Goal: Task Accomplishment & Management: Use online tool/utility

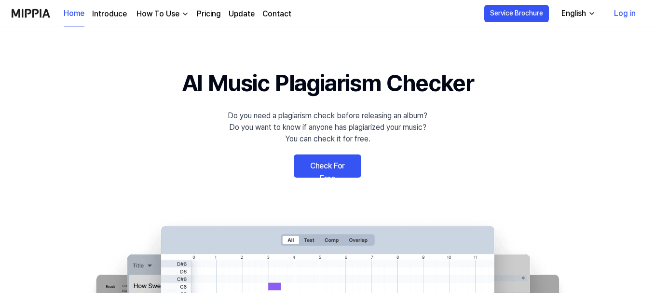
click at [321, 157] on link "Check For Free" at bounding box center [328, 165] width 68 height 23
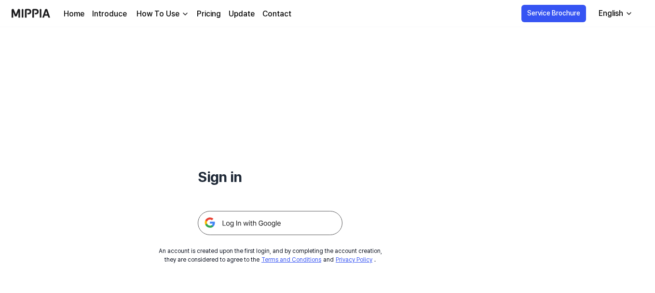
click at [238, 223] on img at bounding box center [270, 223] width 145 height 24
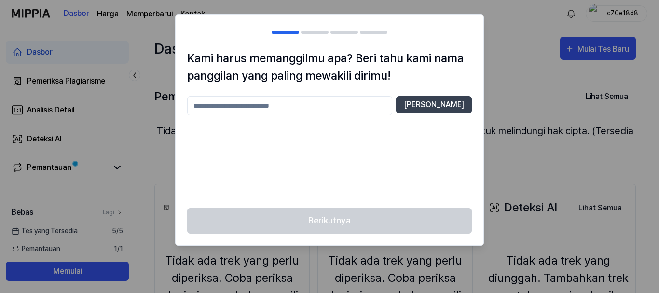
click at [310, 110] on input "text" at bounding box center [289, 105] width 205 height 19
type input "**********"
click at [411, 106] on font "[PERSON_NAME]" at bounding box center [434, 104] width 60 height 9
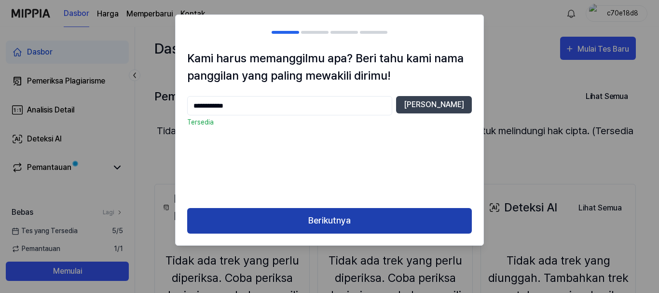
click at [332, 219] on font "Berikutnya" at bounding box center [329, 220] width 42 height 10
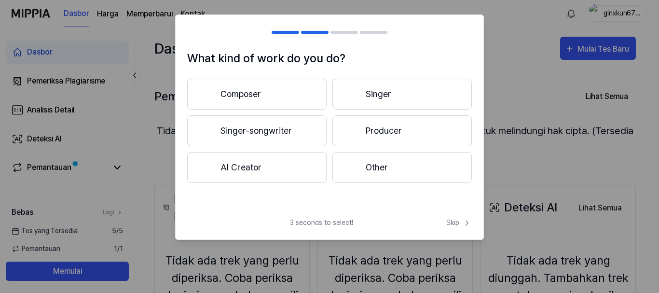
click at [364, 166] on button "Other" at bounding box center [401, 167] width 139 height 31
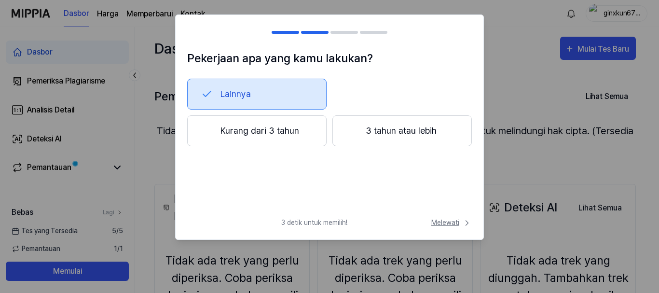
click at [448, 220] on font "Melewati" at bounding box center [445, 223] width 28 height 8
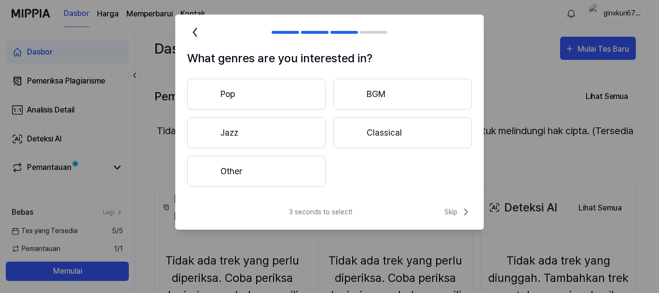
click at [248, 98] on button "Pop" at bounding box center [256, 94] width 138 height 31
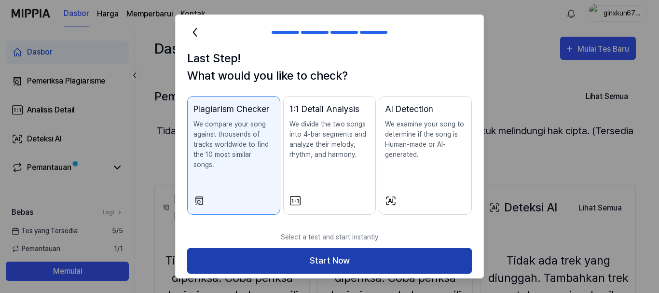
click at [303, 248] on button "Start Now" at bounding box center [329, 261] width 285 height 26
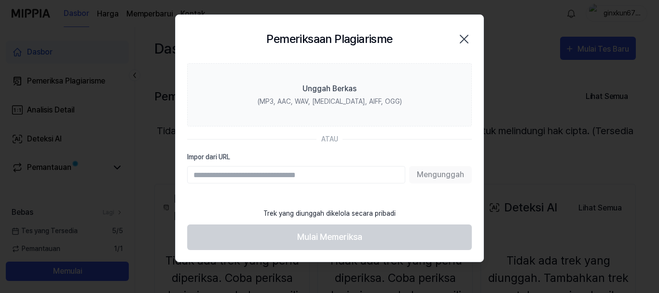
paste input "**********"
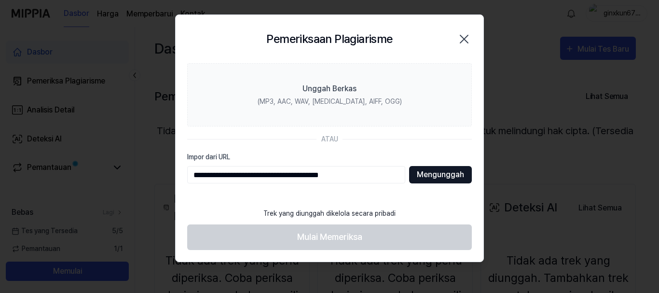
type input "**********"
click at [431, 176] on font "Mengunggah" at bounding box center [440, 174] width 47 height 9
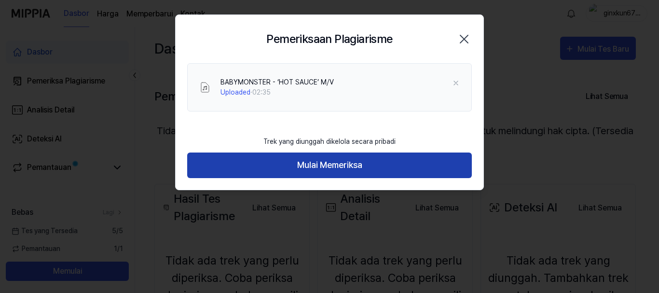
click at [333, 161] on font "Mulai Memeriksa" at bounding box center [329, 165] width 65 height 10
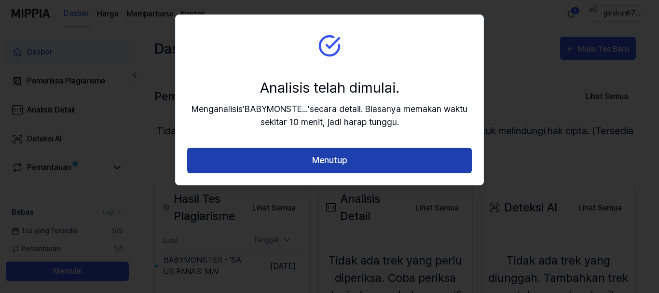
click at [320, 164] on font "Menutup" at bounding box center [329, 160] width 35 height 10
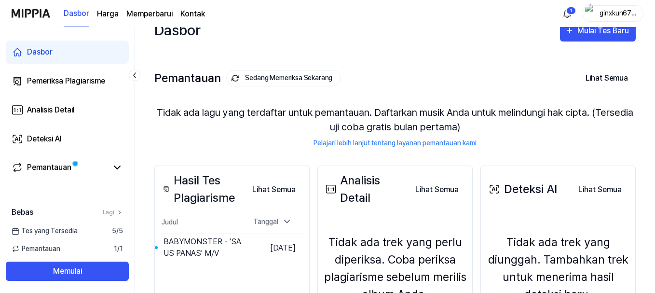
scroll to position [14, 0]
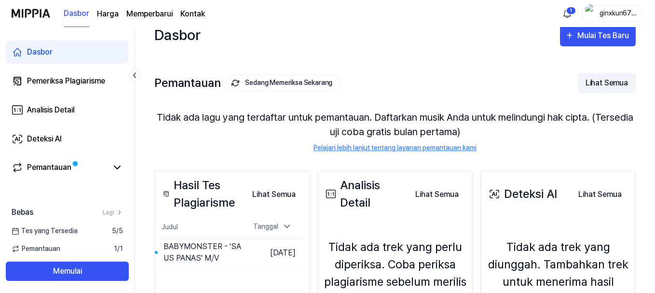
click at [611, 80] on font "Lihat Semua" at bounding box center [607, 82] width 42 height 9
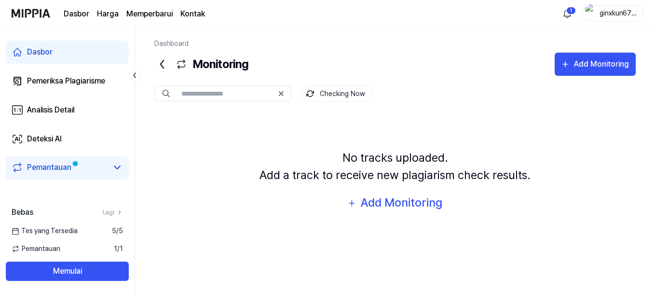
scroll to position [0, 0]
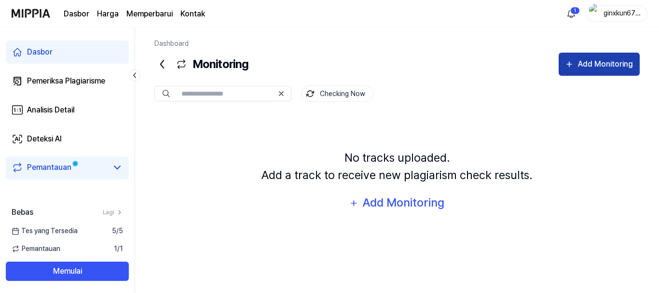
click at [579, 64] on div "Add Monitoring" at bounding box center [605, 64] width 57 height 13
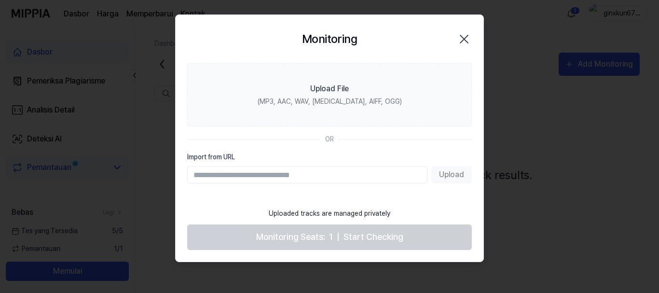
paste input "**********"
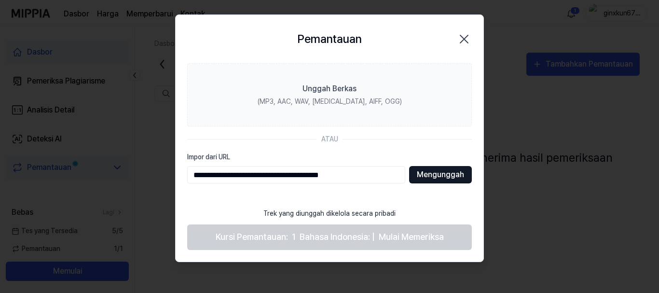
type input "**********"
click at [433, 179] on font "Mengunggah" at bounding box center [440, 174] width 47 height 9
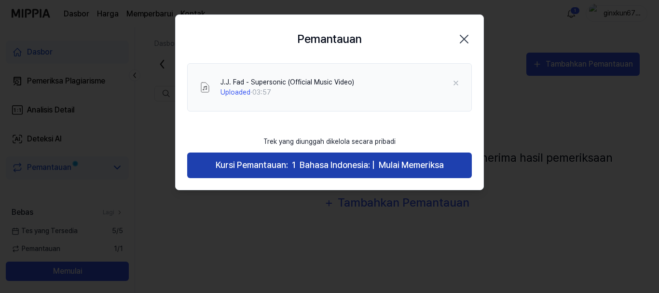
click at [404, 166] on font "Mulai Memeriksa" at bounding box center [411, 165] width 65 height 10
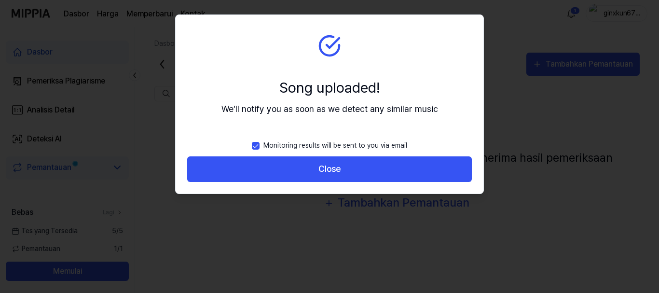
click at [404, 166] on button "Close" at bounding box center [329, 169] width 285 height 26
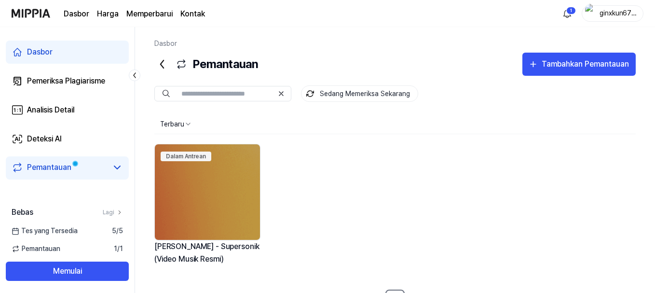
click at [164, 62] on icon at bounding box center [161, 63] width 15 height 15
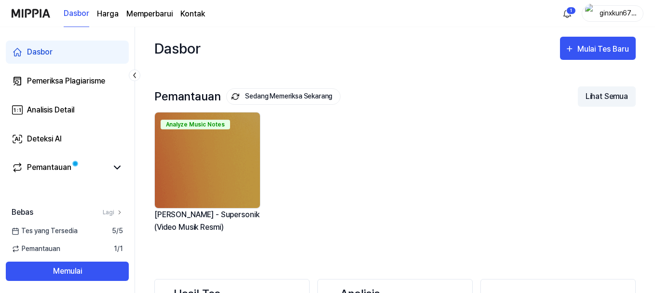
click at [598, 96] on font "Lihat Semua" at bounding box center [607, 96] width 42 height 9
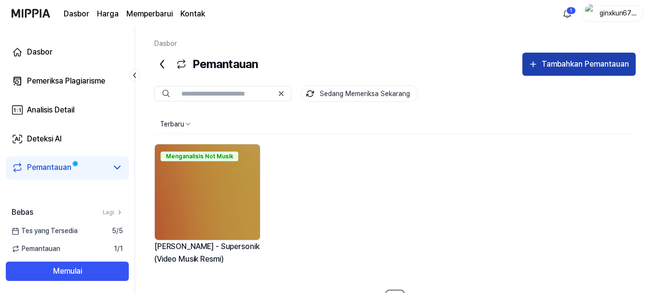
click at [540, 69] on button "Tambahkan Pemantauan" at bounding box center [579, 64] width 113 height 23
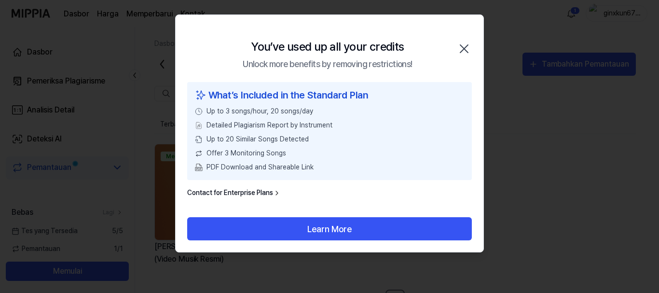
click at [465, 47] on icon "button" at bounding box center [463, 48] width 15 height 15
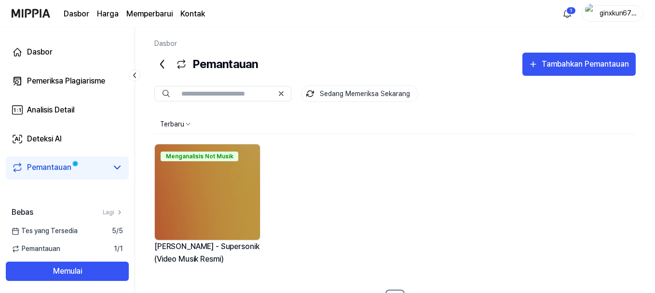
click at [158, 65] on icon at bounding box center [161, 63] width 15 height 15
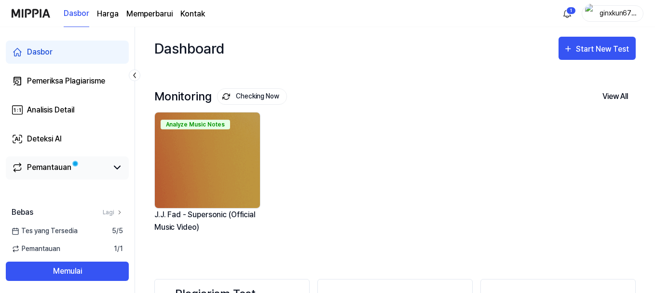
click at [57, 169] on font "Pemantauan" at bounding box center [49, 167] width 44 height 9
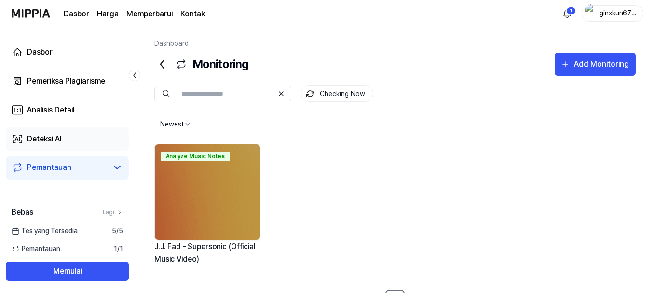
click at [57, 138] on font "Deteksi AI" at bounding box center [44, 138] width 35 height 9
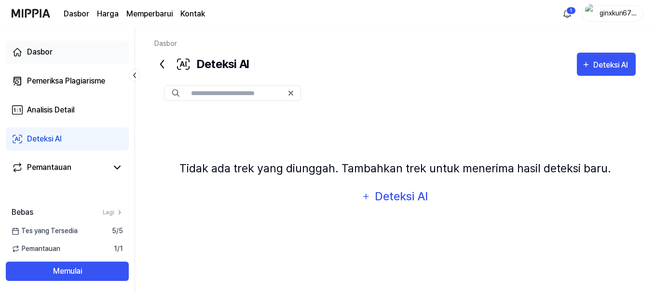
click at [60, 54] on link "Dasbor" at bounding box center [67, 52] width 123 height 23
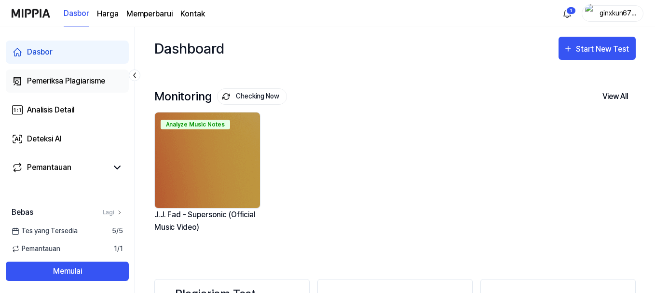
click at [58, 74] on link "Pemeriksa Plagiarisme" at bounding box center [67, 80] width 123 height 23
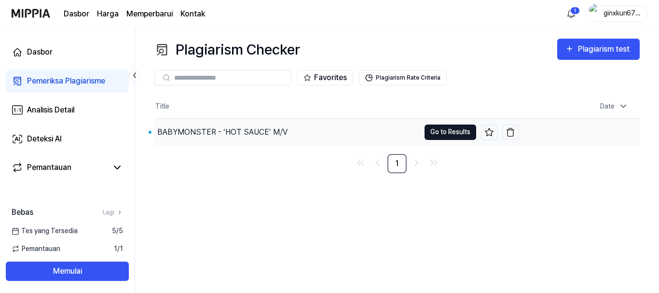
click at [440, 128] on button "Go to Results" at bounding box center [451, 131] width 52 height 15
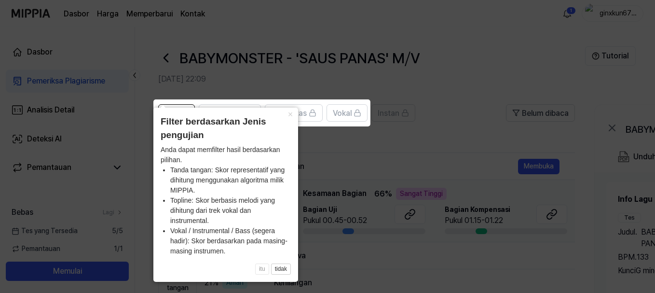
click at [419, 147] on icon at bounding box center [329, 146] width 659 height 293
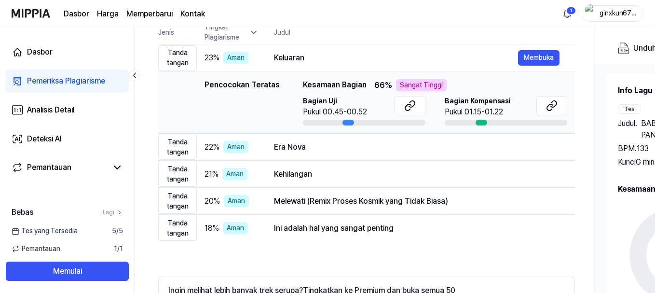
scroll to position [111, 0]
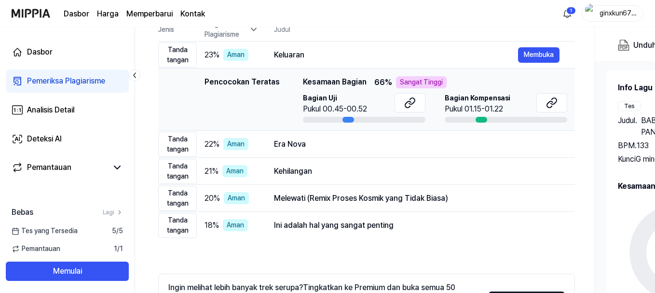
drag, startPoint x: 346, startPoint y: 118, endPoint x: 355, endPoint y: 119, distance: 8.3
click at [355, 119] on div at bounding box center [364, 120] width 123 height 6
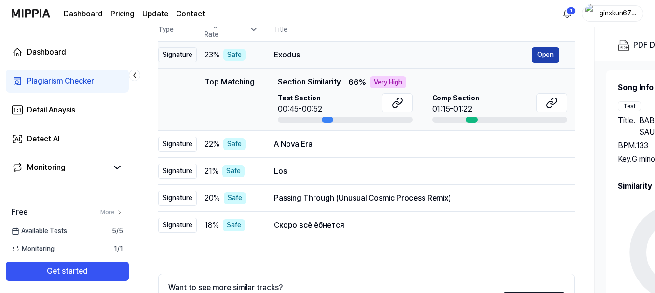
click at [544, 55] on button "Open" at bounding box center [546, 54] width 28 height 15
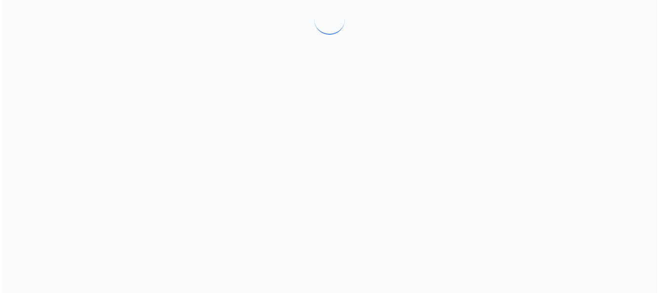
scroll to position [0, 0]
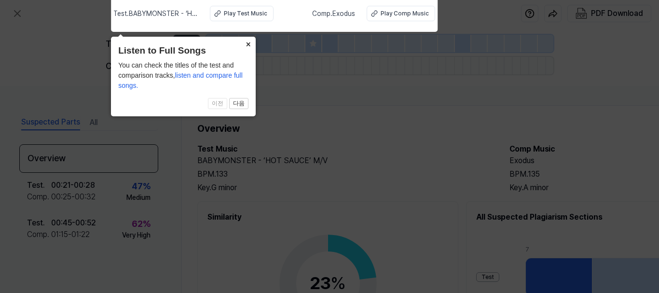
click at [249, 43] on button "×" at bounding box center [247, 44] width 15 height 14
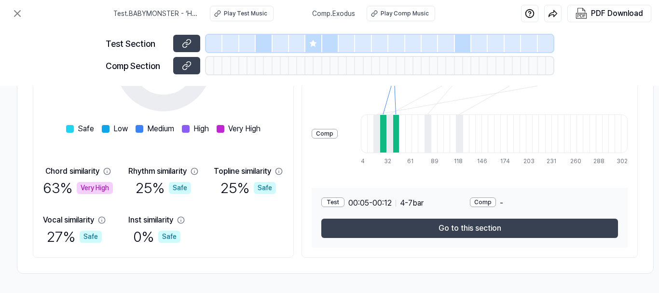
scroll to position [224, 182]
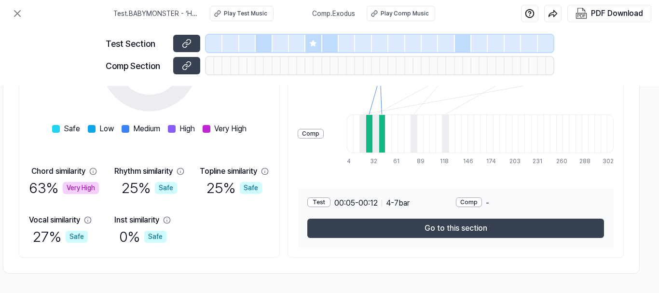
click at [323, 197] on div "Test" at bounding box center [318, 202] width 23 height 10
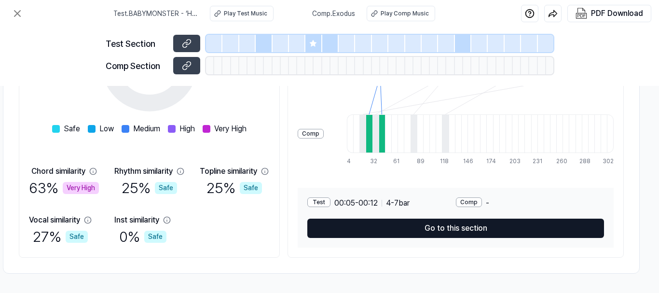
click at [435, 224] on button "Go to this section" at bounding box center [455, 228] width 297 height 19
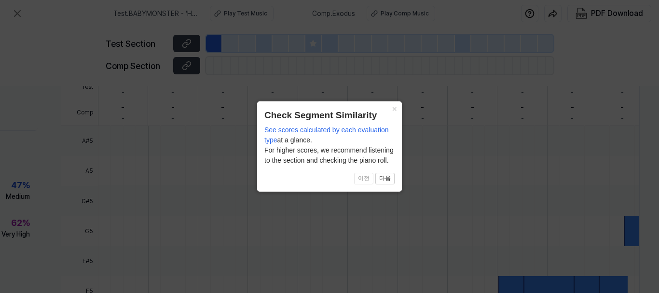
scroll to position [351, 124]
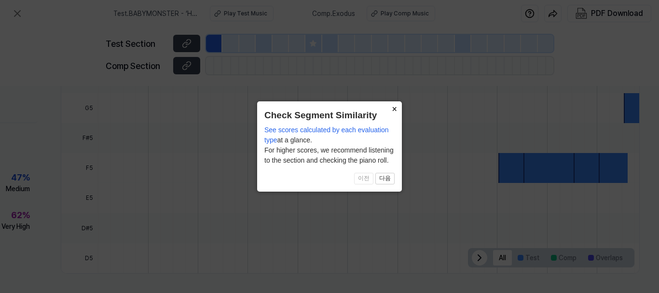
click at [396, 110] on button "×" at bounding box center [393, 108] width 15 height 14
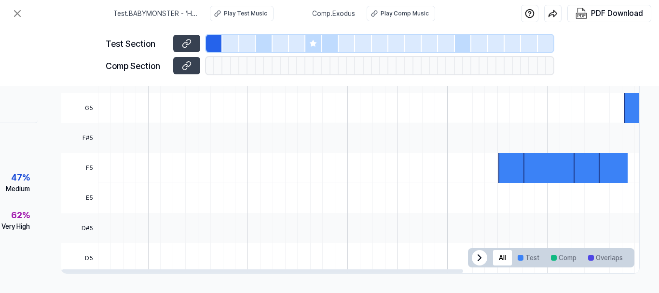
click at [505, 161] on div at bounding box center [512, 168] width 29 height 30
drag, startPoint x: 221, startPoint y: 288, endPoint x: 292, endPoint y: 289, distance: 71.4
click at [292, 289] on div "Suspected Parts All Overview Test . 00:21 - 00:28 Comp . 00:25 - 00:32 47 % Med…" at bounding box center [329, 189] width 659 height 207
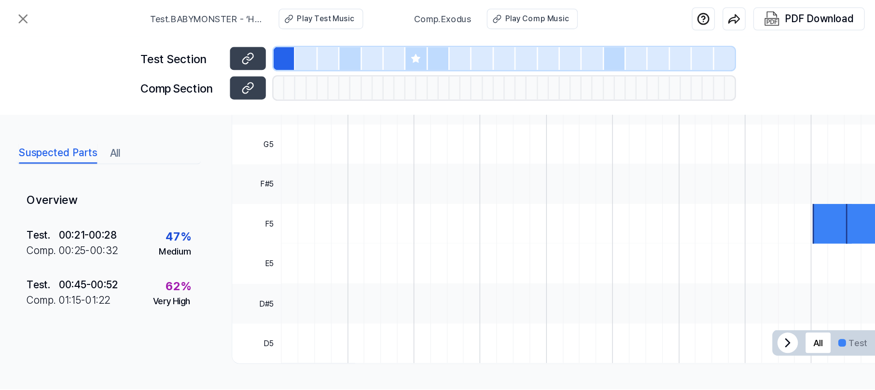
scroll to position [351, 2]
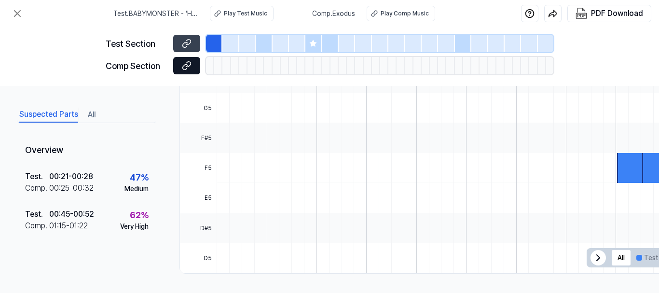
click at [189, 62] on icon at bounding box center [188, 64] width 5 height 5
click at [94, 112] on button "All" at bounding box center [92, 114] width 8 height 15
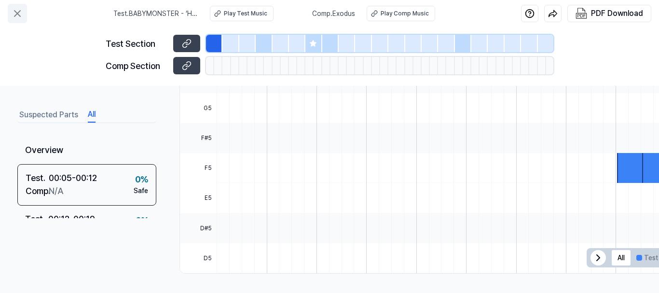
click at [19, 16] on icon at bounding box center [18, 14] width 12 height 12
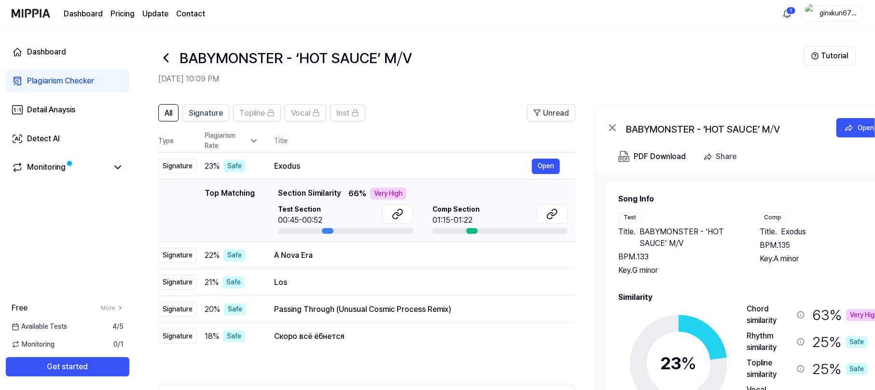
drag, startPoint x: 637, startPoint y: 0, endPoint x: 566, endPoint y: 348, distance: 354.5
click at [566, 292] on td "Скоро всё ёбнется Open" at bounding box center [417, 336] width 316 height 27
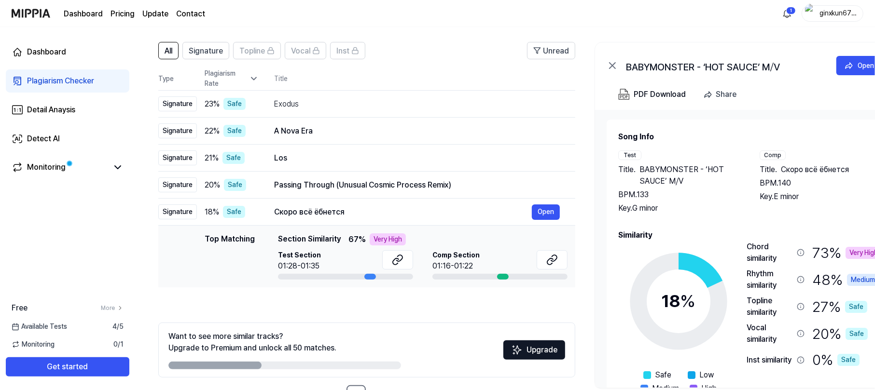
scroll to position [96, 0]
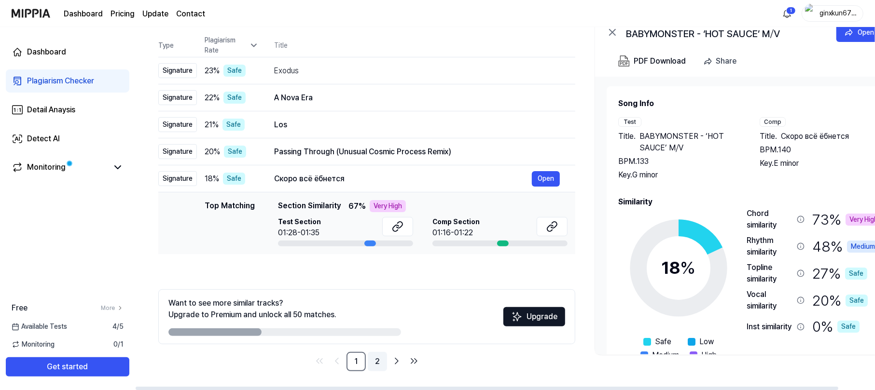
click at [374, 292] on link "2" at bounding box center [377, 361] width 19 height 19
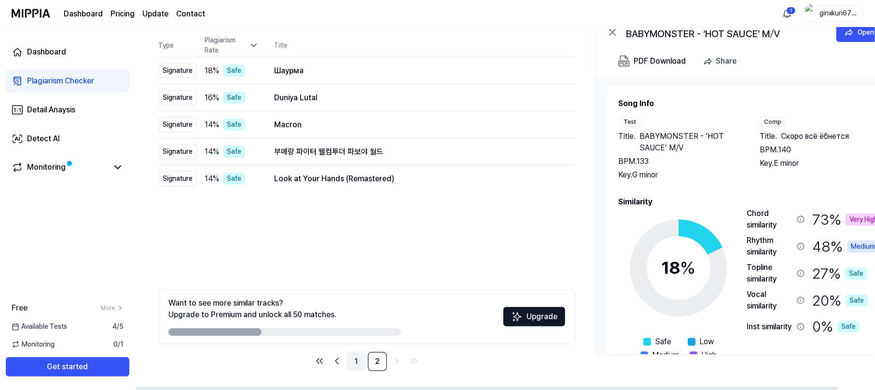
click at [355, 292] on link "1" at bounding box center [355, 361] width 19 height 19
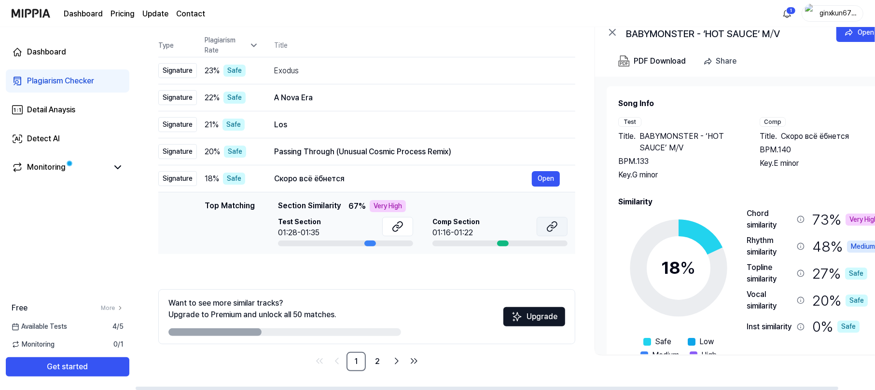
click at [549, 231] on icon at bounding box center [552, 227] width 12 height 12
click at [418, 146] on div "Passing Through (Unusual Cosmic Process Remix)" at bounding box center [403, 152] width 258 height 12
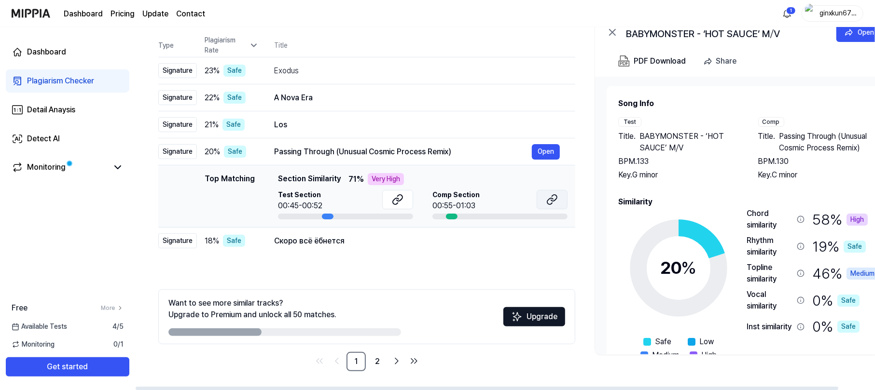
click at [547, 200] on icon at bounding box center [552, 200] width 12 height 12
click at [353, 68] on div "Exodus" at bounding box center [403, 71] width 258 height 12
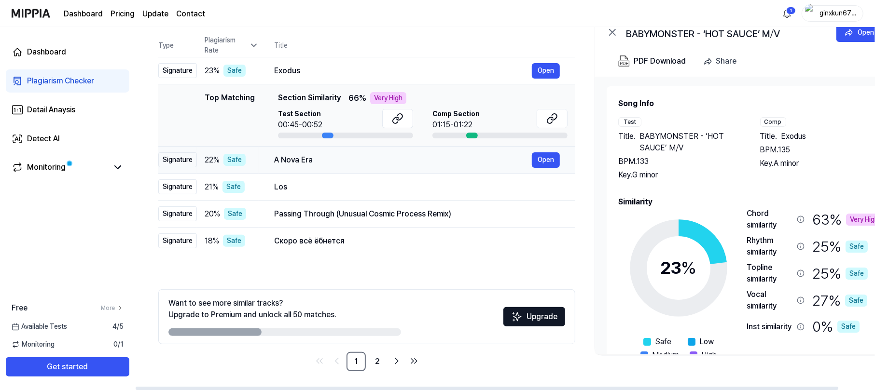
click at [331, 155] on div "A Nova Era" at bounding box center [403, 160] width 258 height 12
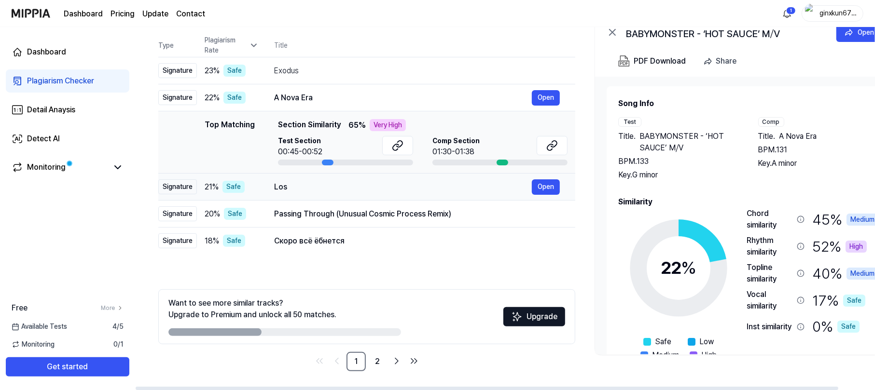
click at [316, 190] on div "Los" at bounding box center [403, 187] width 258 height 12
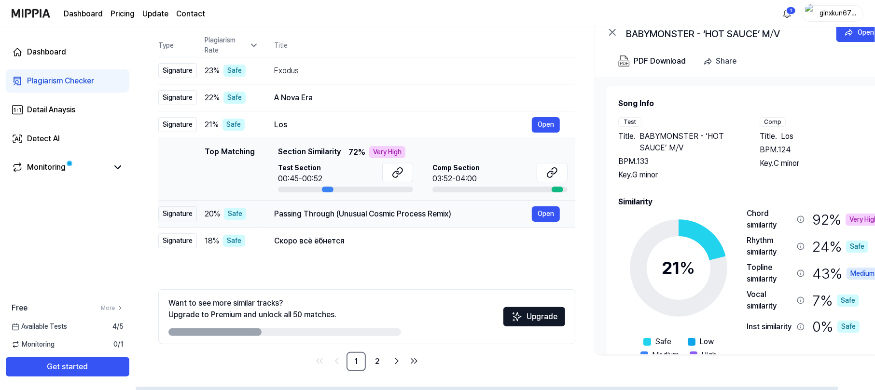
click at [311, 209] on div "Passing Through (Unusual Cosmic Process Remix)" at bounding box center [403, 214] width 258 height 12
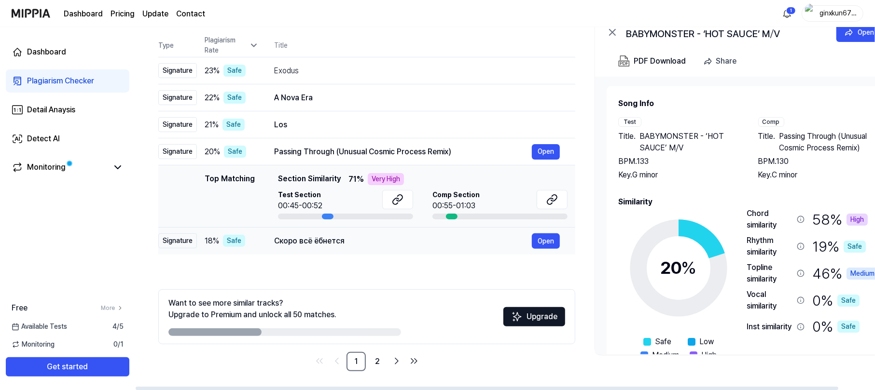
click at [300, 235] on div "Скоро всё ёбнется" at bounding box center [403, 241] width 258 height 12
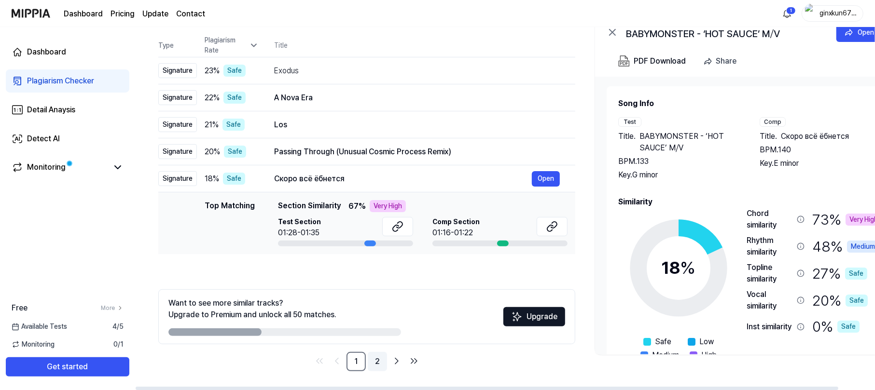
click at [375, 292] on link "2" at bounding box center [377, 361] width 19 height 19
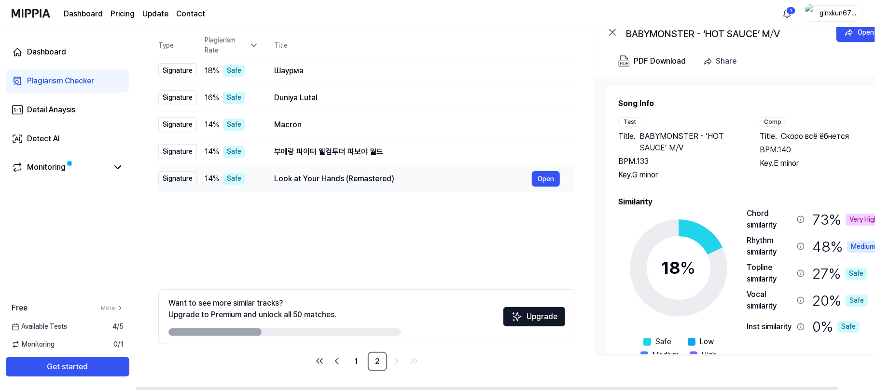
click at [317, 181] on div "Look at Your Hands (Remastered)" at bounding box center [403, 179] width 258 height 12
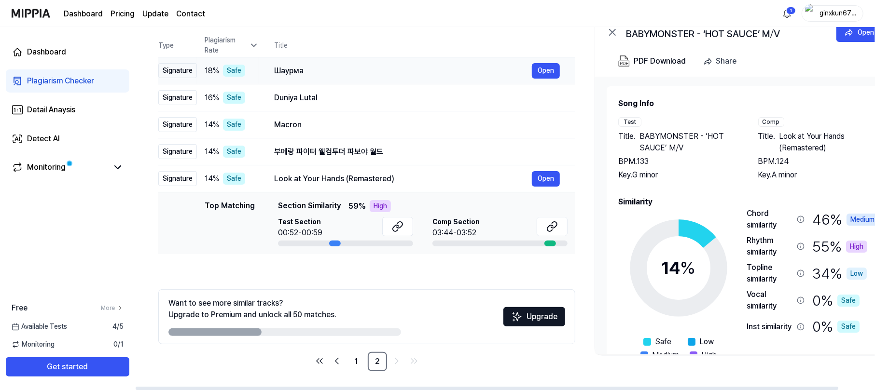
click at [323, 73] on div "Шаурма" at bounding box center [403, 71] width 258 height 12
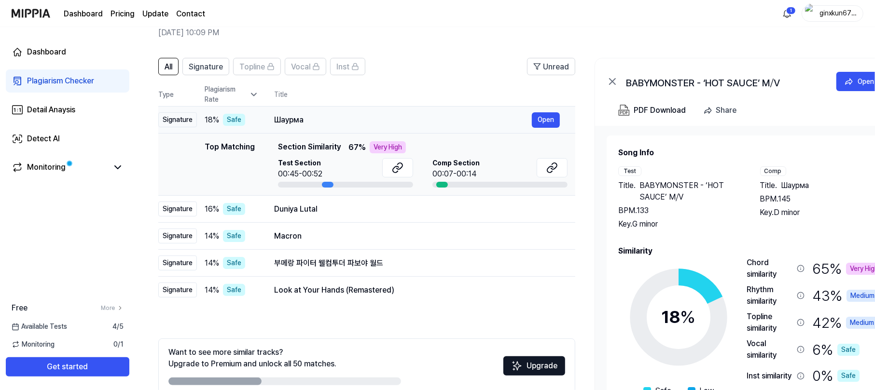
scroll to position [64, 0]
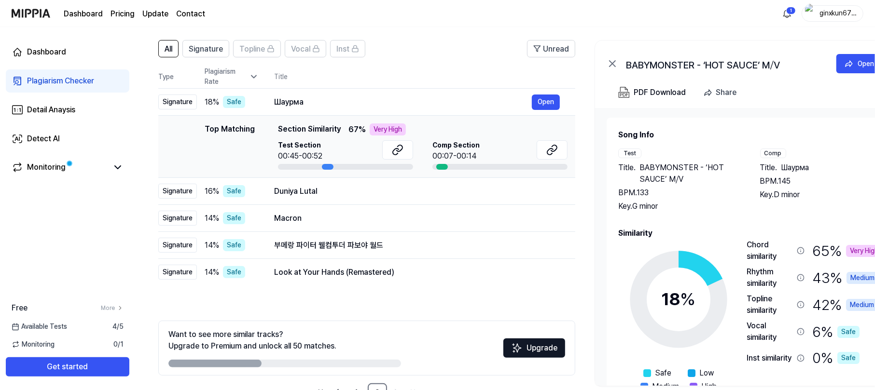
click at [89, 83] on div "Plagiarism Checker" at bounding box center [60, 81] width 67 height 12
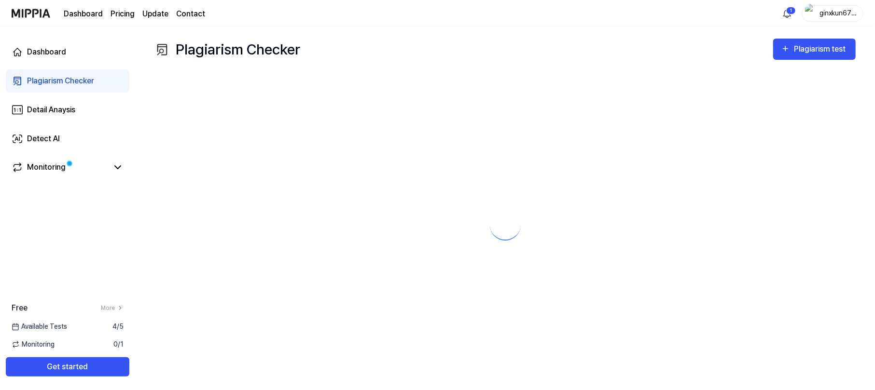
scroll to position [0, 0]
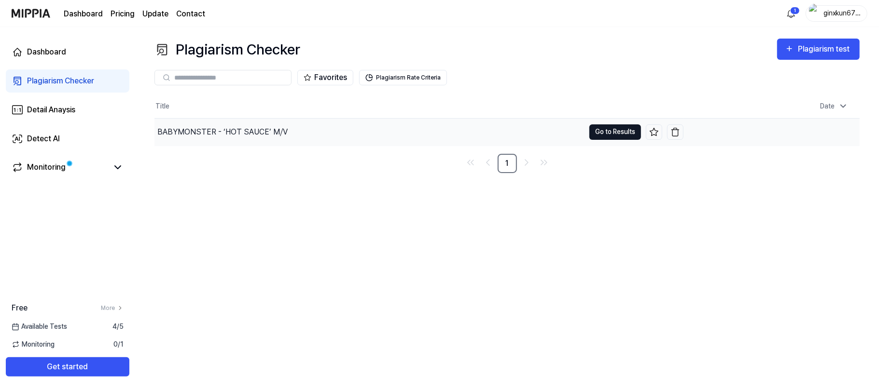
click at [618, 132] on button "Go to Results" at bounding box center [615, 131] width 52 height 15
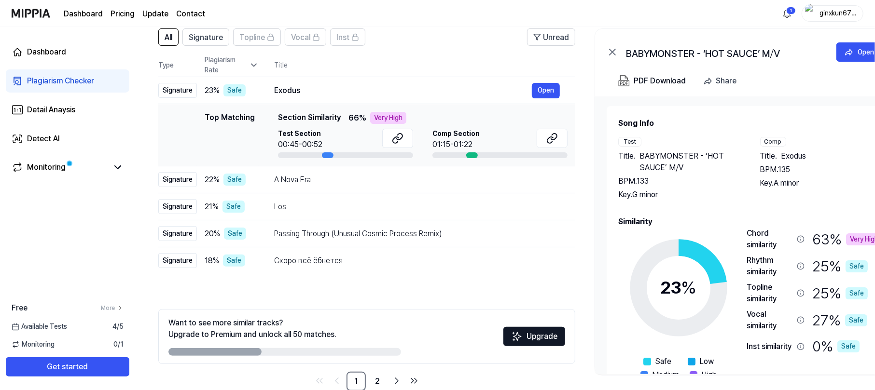
scroll to position [96, 0]
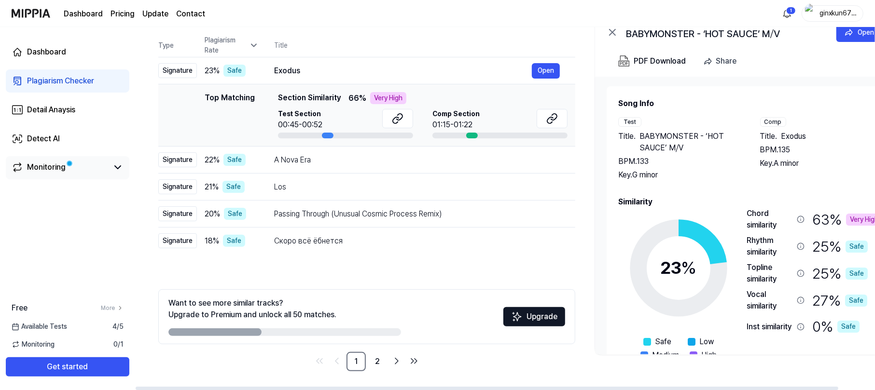
click at [49, 167] on div "Monitoring" at bounding box center [46, 168] width 39 height 12
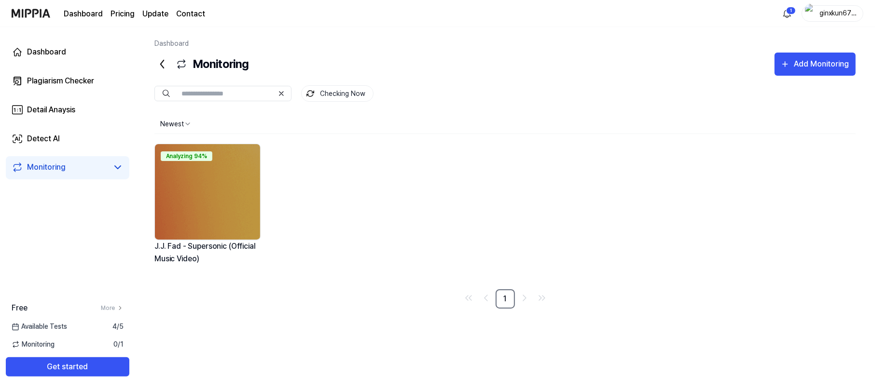
scroll to position [0, 0]
click at [210, 205] on img at bounding box center [207, 192] width 105 height 96
click at [65, 73] on link "Plagiarism Checker" at bounding box center [68, 80] width 124 height 23
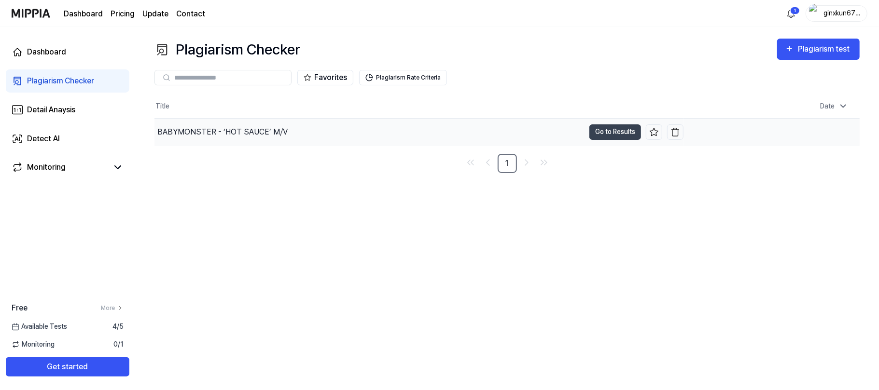
click at [435, 137] on div "BABYMONSTER - ‘HOT SAUCE’ M⧸V" at bounding box center [369, 132] width 430 height 27
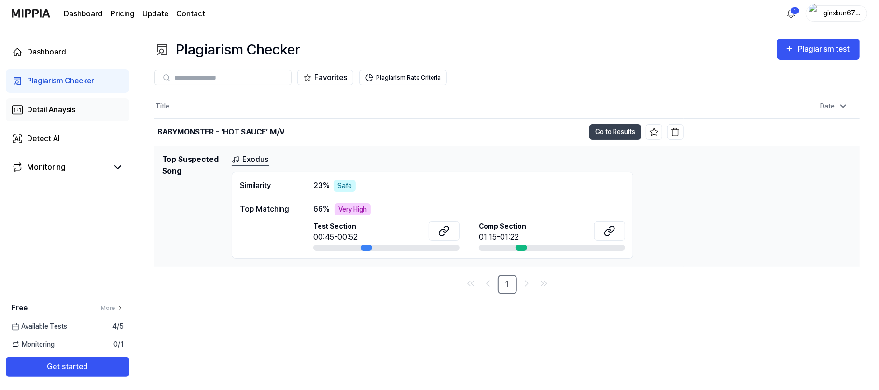
click at [55, 109] on div "Detail Anaysis" at bounding box center [51, 110] width 48 height 12
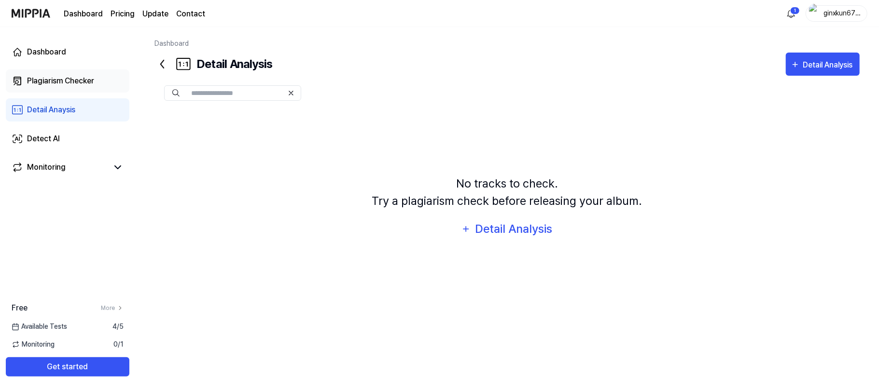
click at [83, 84] on div "Plagiarism Checker" at bounding box center [60, 81] width 67 height 12
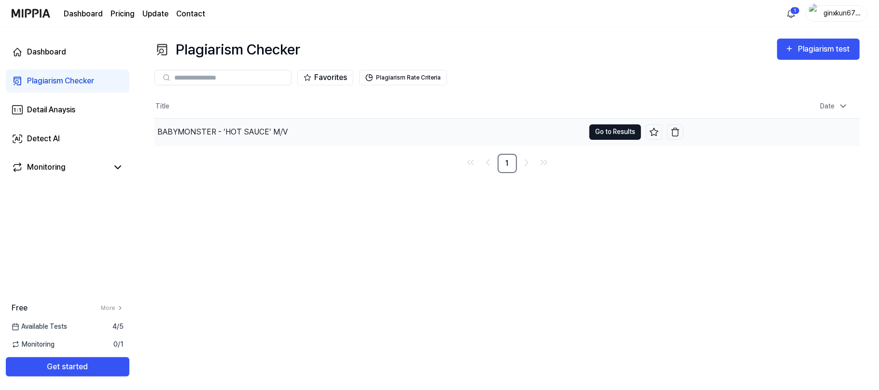
click at [602, 136] on button "Go to Results" at bounding box center [615, 131] width 52 height 15
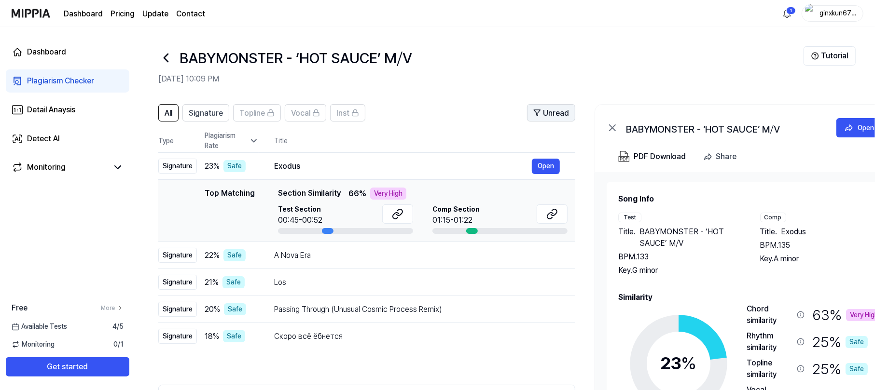
click at [555, 112] on span "Unread" at bounding box center [556, 114] width 26 height 12
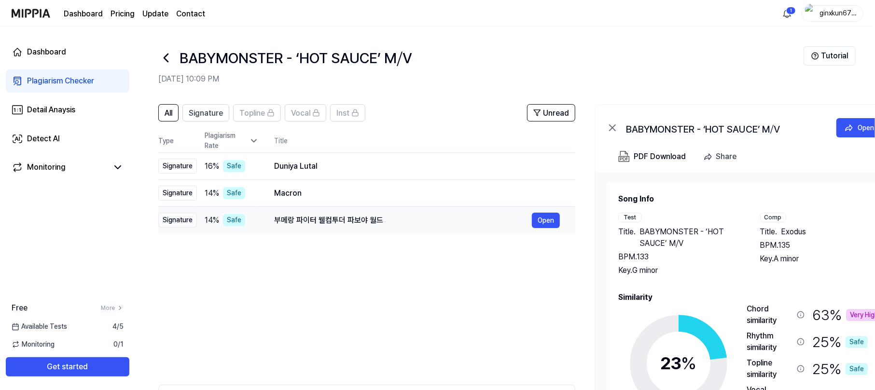
click at [340, 215] on div "부메랑 파이터 웰컴투더 파보야 월드" at bounding box center [403, 221] width 258 height 12
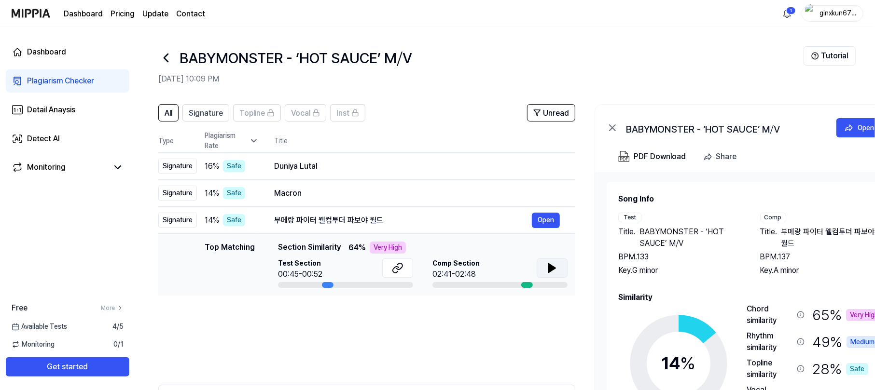
click at [550, 269] on icon at bounding box center [552, 268] width 7 height 9
click at [550, 269] on icon at bounding box center [550, 268] width 2 height 8
click at [370, 197] on div "Macron" at bounding box center [403, 194] width 258 height 12
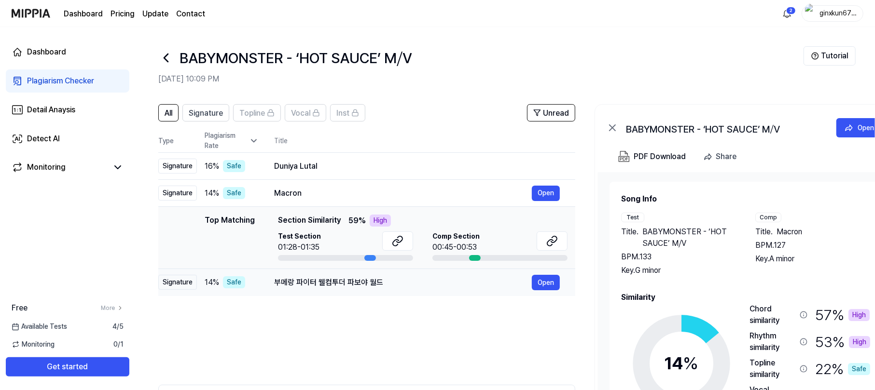
click at [357, 282] on div "부메랑 파이터 웰컴투더 파보야 월드" at bounding box center [403, 283] width 258 height 12
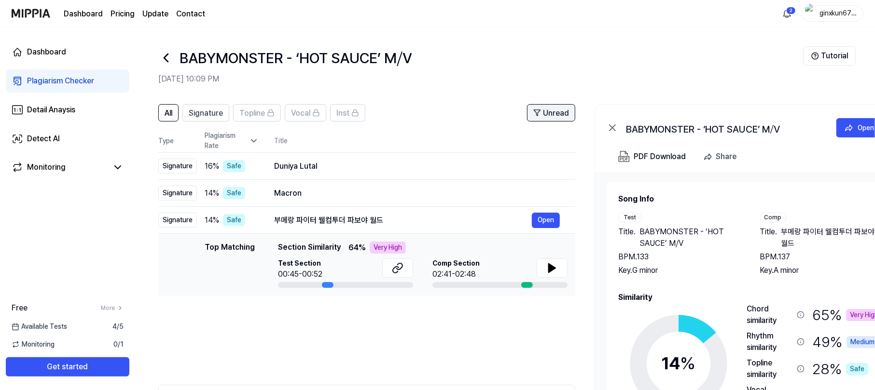
click at [550, 113] on span "Unread" at bounding box center [556, 114] width 26 height 12
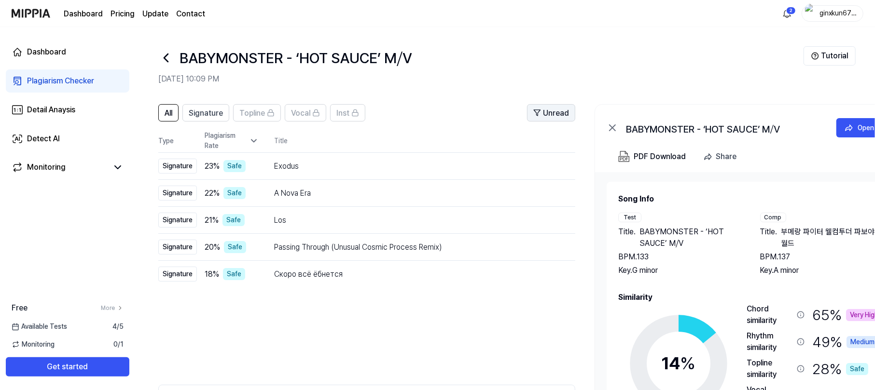
click at [550, 113] on span "Unread" at bounding box center [556, 114] width 26 height 12
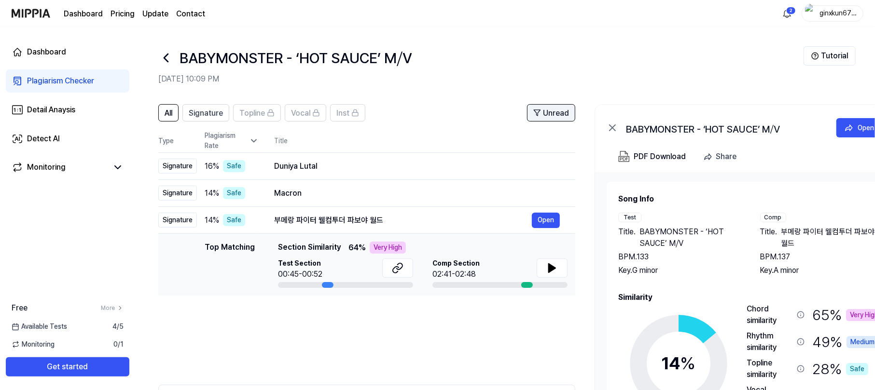
click at [550, 113] on span "Unread" at bounding box center [556, 114] width 26 height 12
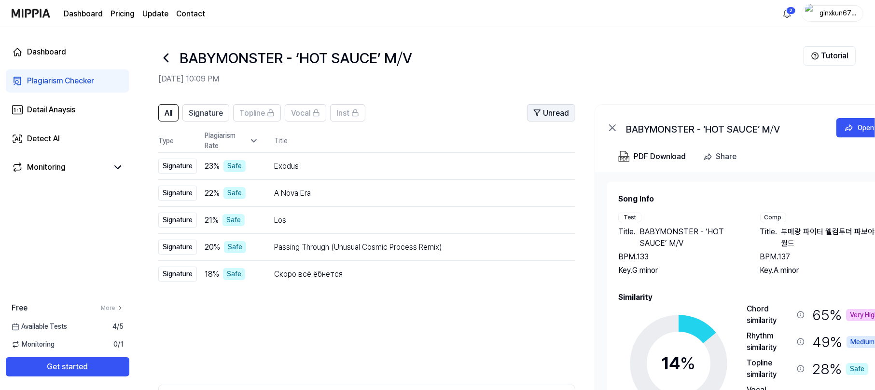
click at [550, 113] on span "Unread" at bounding box center [556, 114] width 26 height 12
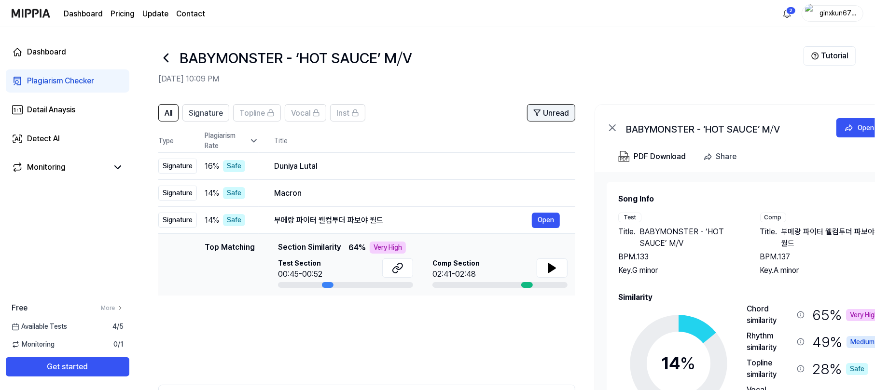
click at [550, 113] on span "Unread" at bounding box center [556, 114] width 26 height 12
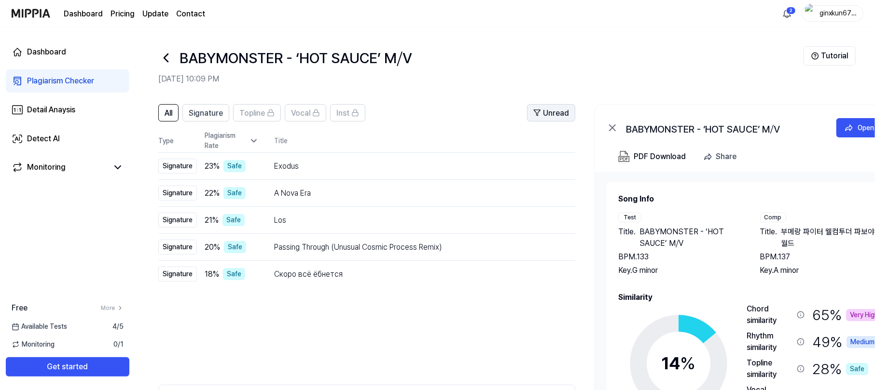
click at [550, 113] on span "Unread" at bounding box center [556, 114] width 26 height 12
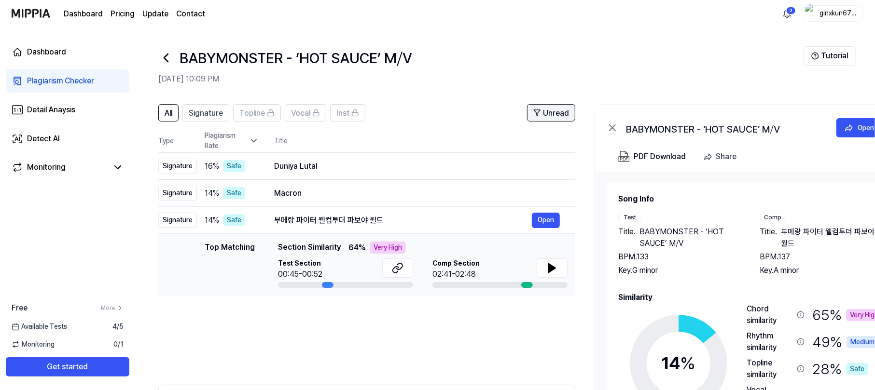
click at [550, 113] on span "Unread" at bounding box center [556, 114] width 26 height 12
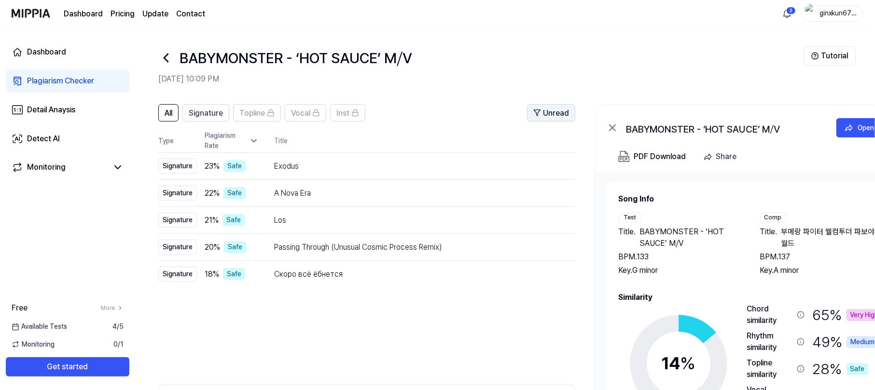
click at [550, 113] on span "Unread" at bounding box center [556, 114] width 26 height 12
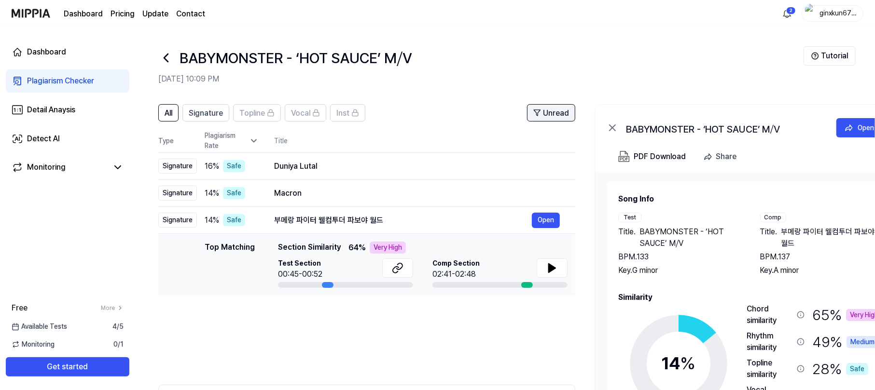
click at [550, 113] on span "Unread" at bounding box center [556, 114] width 26 height 12
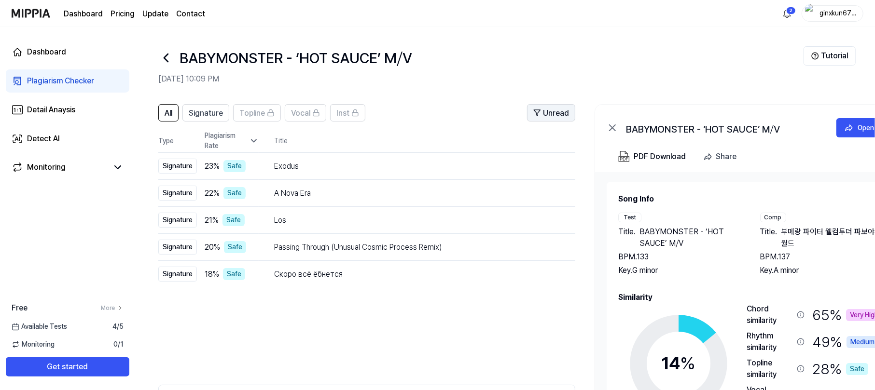
click at [550, 113] on span "Unread" at bounding box center [556, 114] width 26 height 12
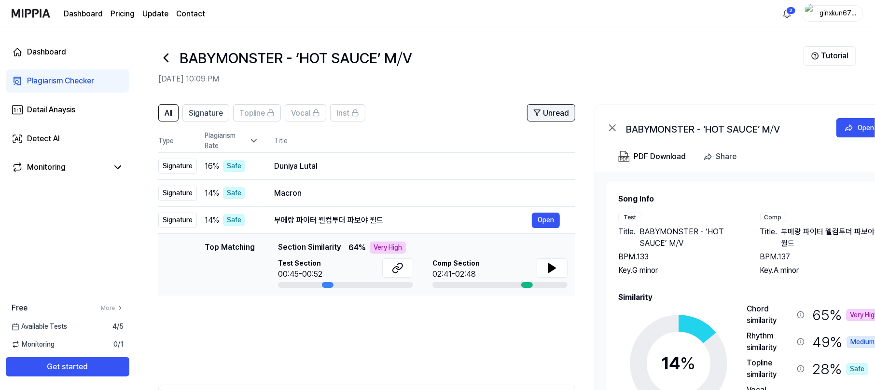
click at [550, 113] on span "Unread" at bounding box center [556, 114] width 26 height 12
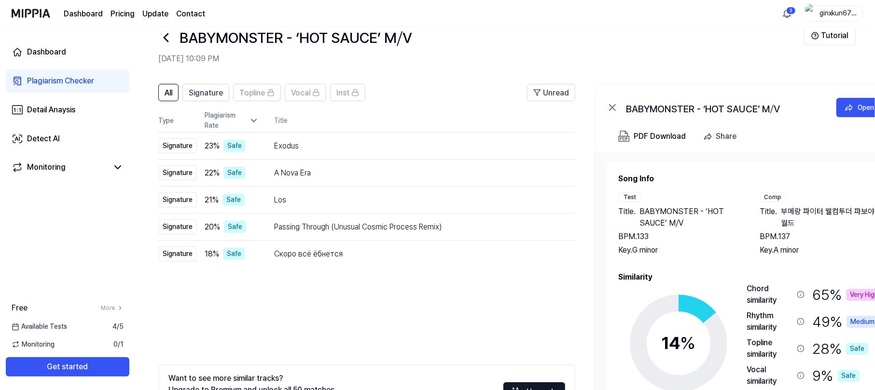
scroll to position [96, 0]
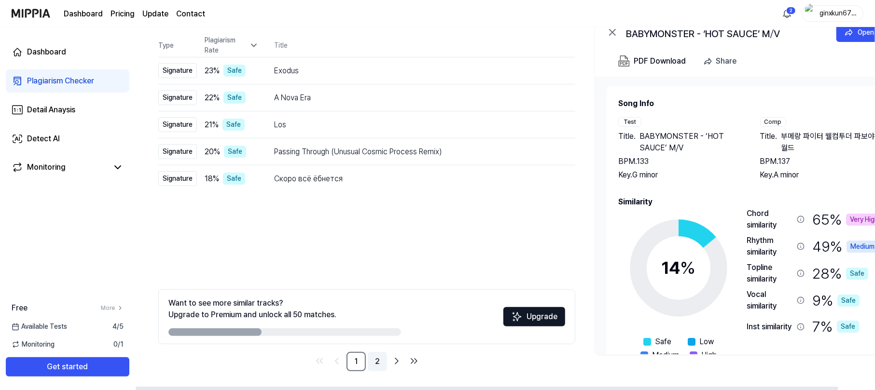
click at [382, 292] on link "2" at bounding box center [377, 361] width 19 height 19
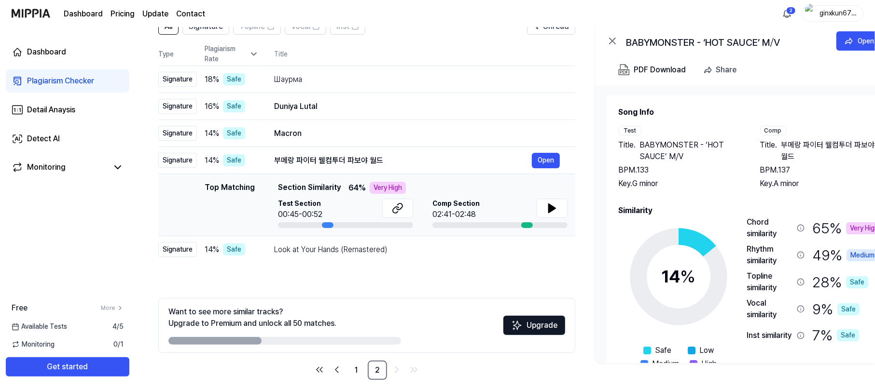
scroll to position [83, 0]
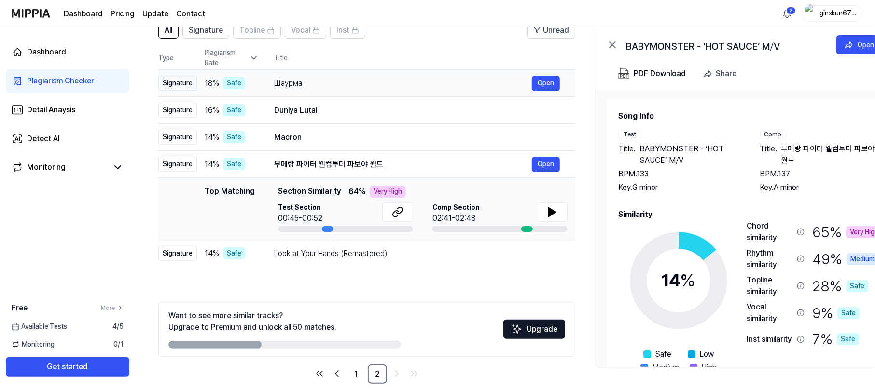
click at [364, 82] on div "Шаурма" at bounding box center [403, 84] width 258 height 12
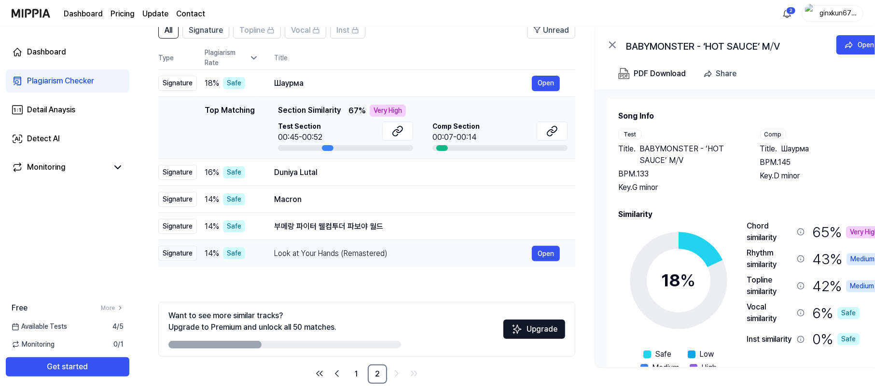
click at [341, 251] on div "Look at Your Hands (Remastered)" at bounding box center [403, 254] width 258 height 12
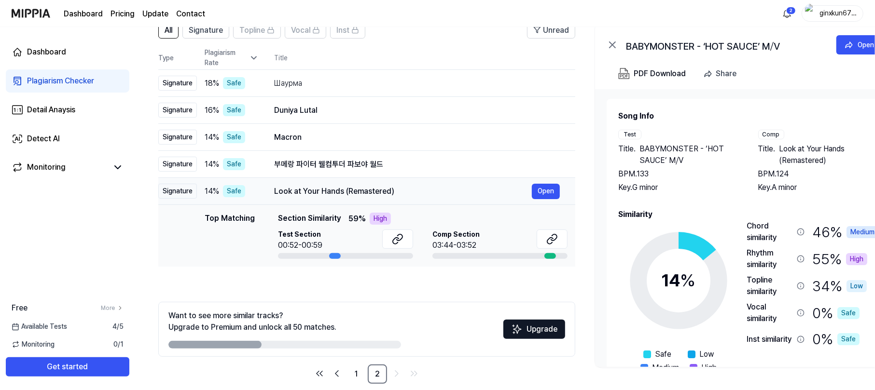
click at [346, 193] on div "Look at Your Hands (Remastered)" at bounding box center [403, 192] width 258 height 12
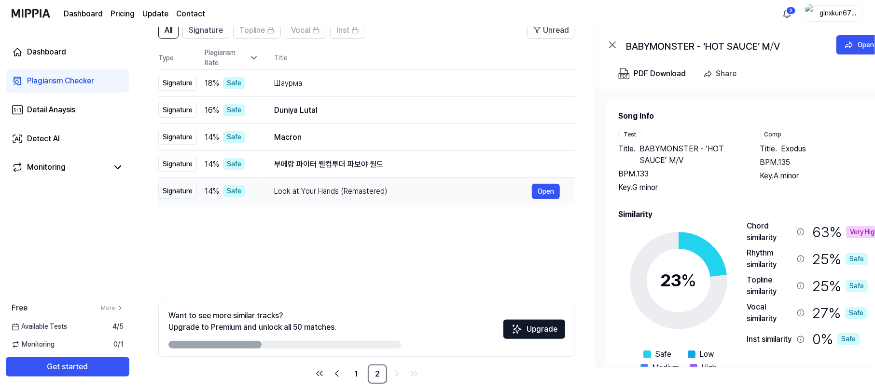
click at [346, 193] on div "Look at Your Hands (Remastered)" at bounding box center [403, 192] width 258 height 12
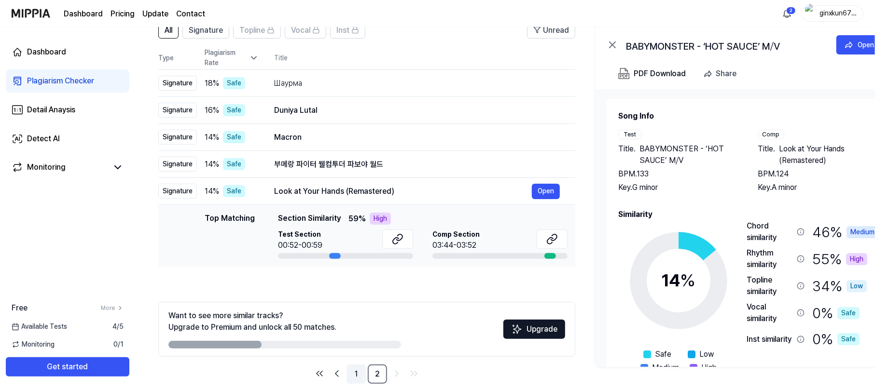
click at [359, 292] on link "1" at bounding box center [355, 374] width 19 height 19
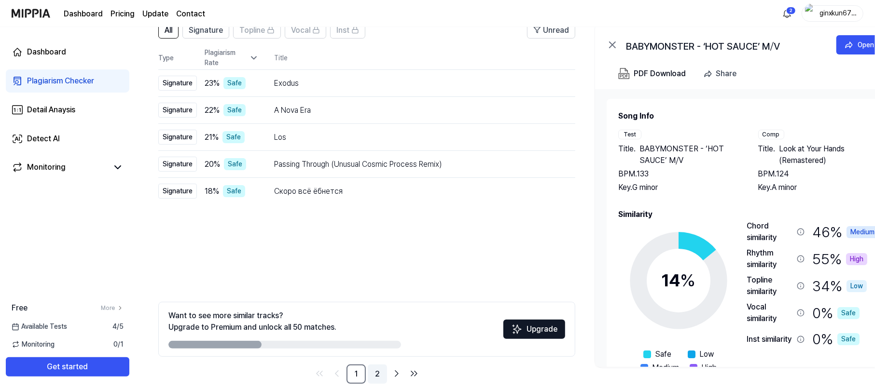
click at [372, 292] on link "2" at bounding box center [377, 374] width 19 height 19
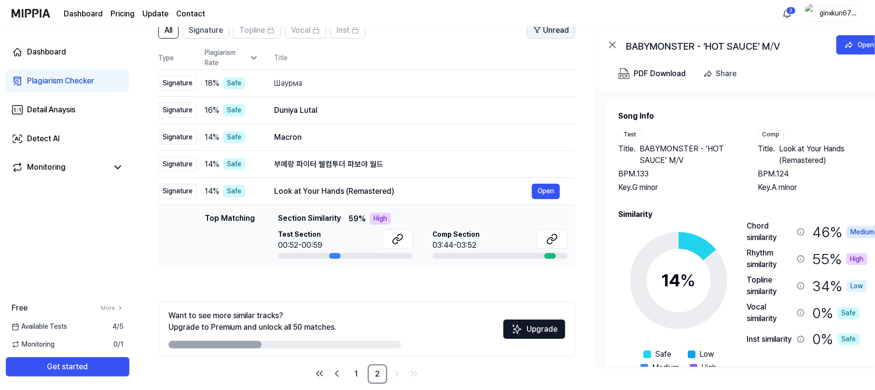
click at [558, 30] on span "Unread" at bounding box center [556, 31] width 26 height 12
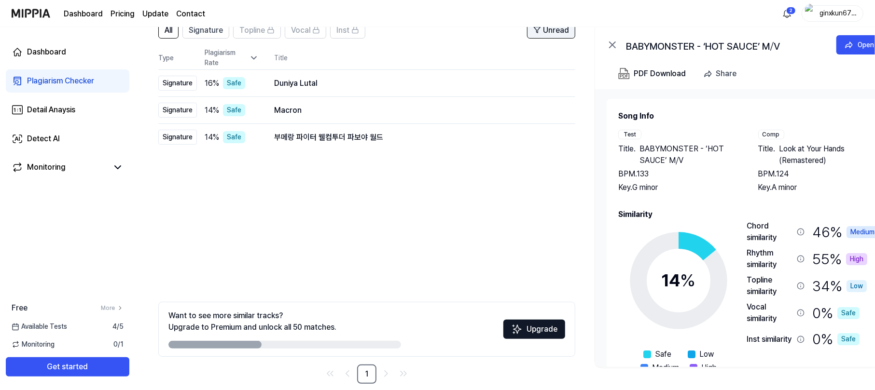
scroll to position [0, 0]
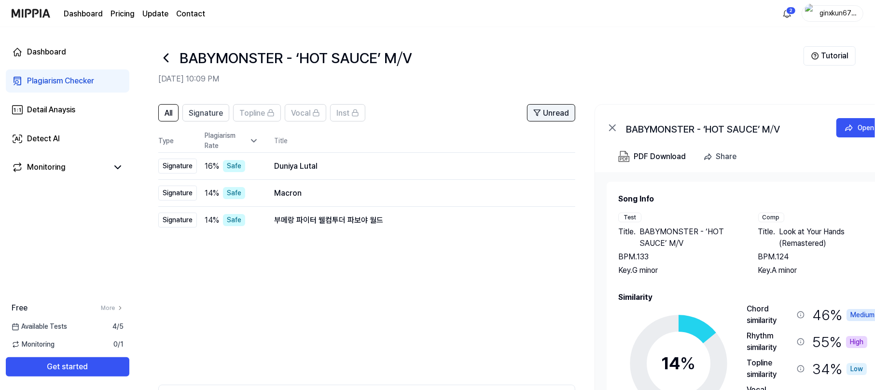
click at [540, 112] on icon at bounding box center [537, 113] width 8 height 8
click at [550, 114] on span "Unread" at bounding box center [556, 114] width 26 height 12
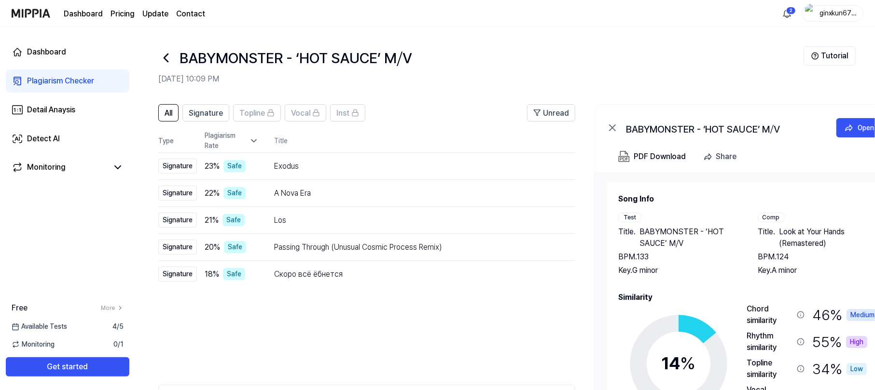
scroll to position [96, 0]
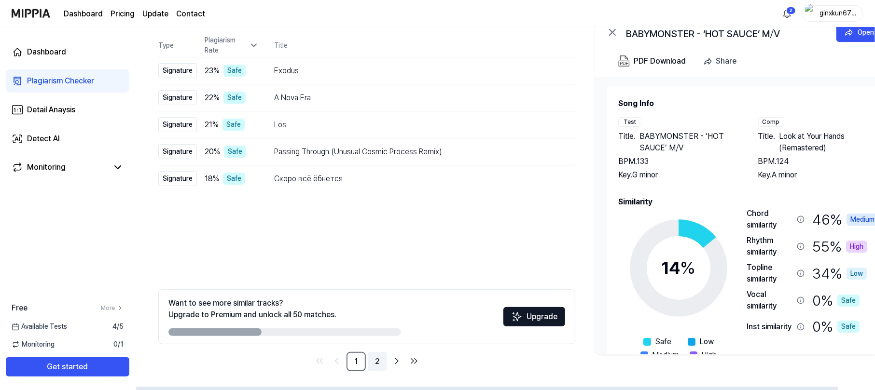
click at [379, 292] on link "2" at bounding box center [377, 361] width 19 height 19
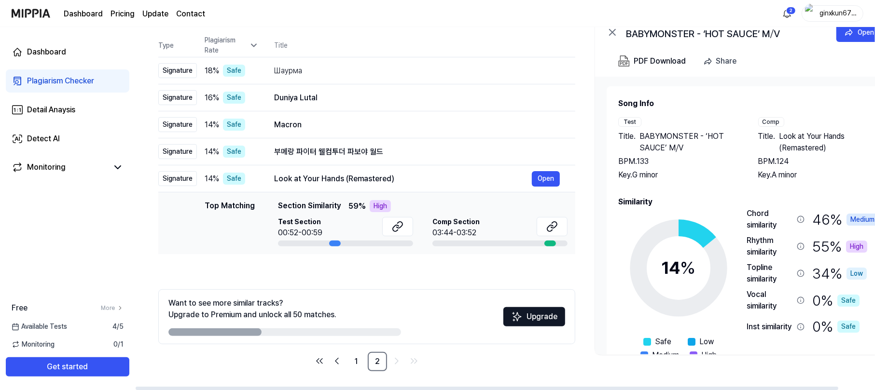
scroll to position [0, 0]
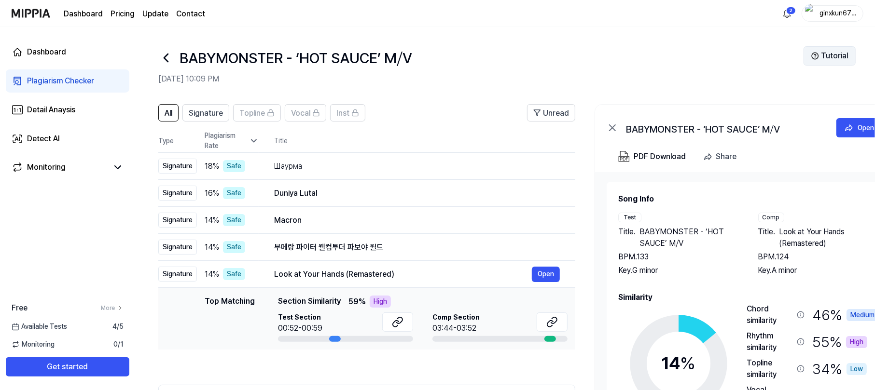
click at [655, 56] on button "Tutorial" at bounding box center [829, 55] width 52 height 19
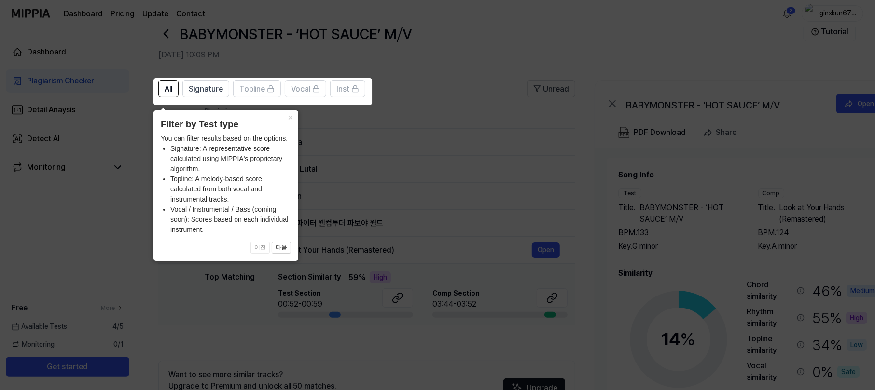
scroll to position [45, 0]
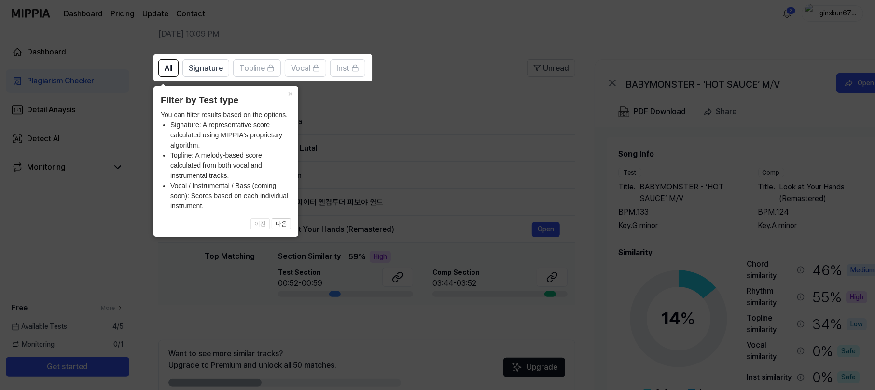
click at [379, 92] on icon at bounding box center [439, 195] width 879 height 390
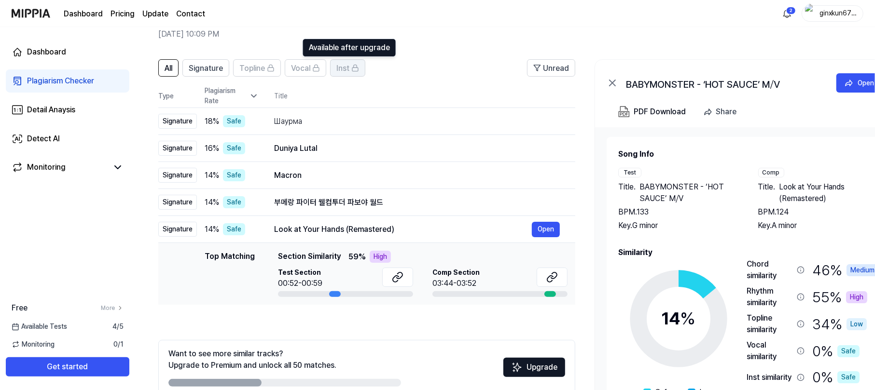
click at [348, 65] on span "Inst" at bounding box center [342, 69] width 13 height 12
click at [301, 64] on span "Vocal" at bounding box center [300, 69] width 19 height 12
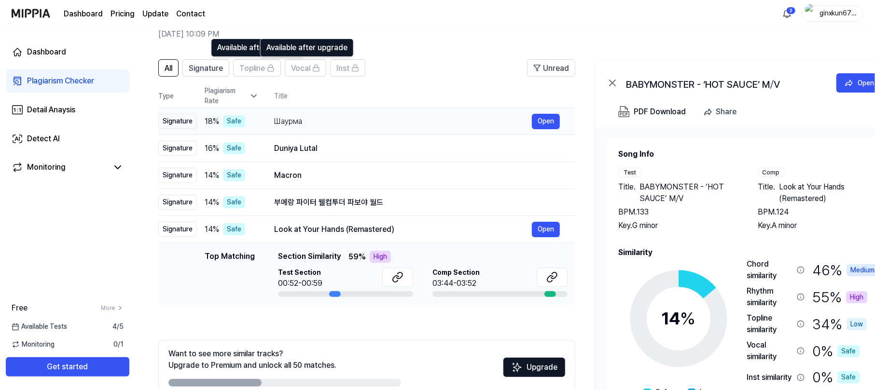
click at [298, 67] on span "Vocal" at bounding box center [300, 69] width 19 height 12
click at [319, 70] on rect at bounding box center [316, 69] width 6 height 3
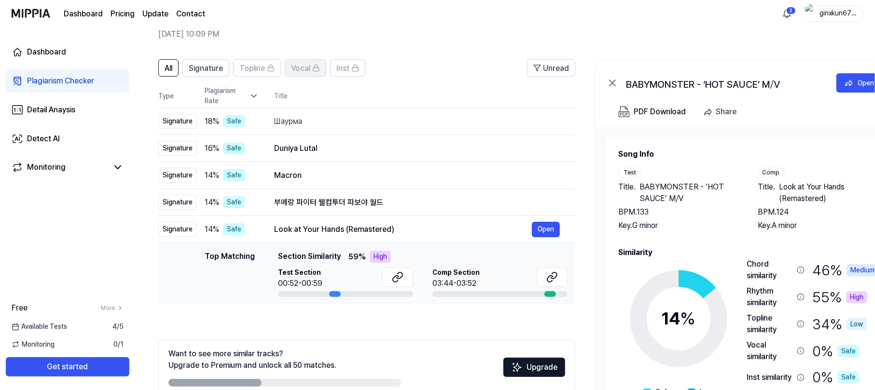
click at [296, 69] on span "Vocal" at bounding box center [300, 69] width 19 height 12
click at [349, 71] on span "Inst" at bounding box center [342, 69] width 13 height 12
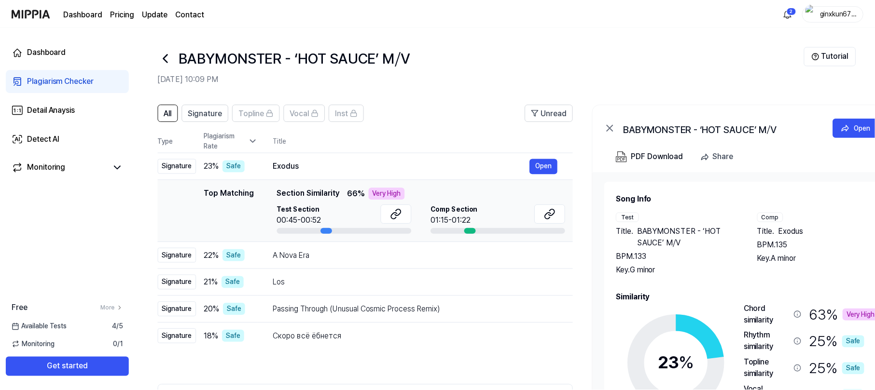
scroll to position [96, 0]
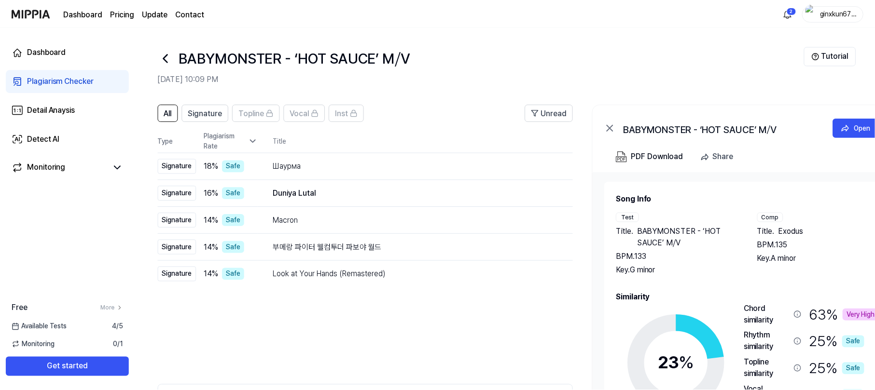
scroll to position [64, 0]
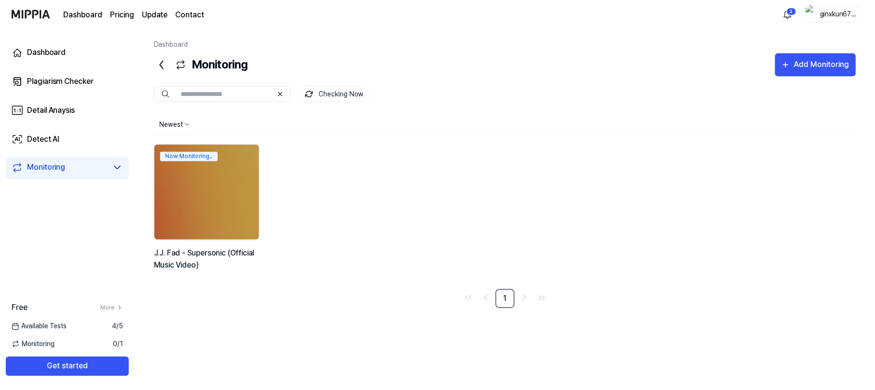
scroll to position [18, 0]
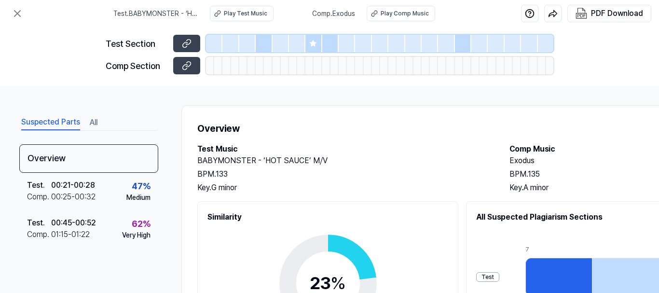
click at [465, 98] on div "Suspected Parts All Overview Test . 00:21 - 00:28 Comp . 00:25 - 00:32 47 % Med…" at bounding box center [329, 189] width 659 height 207
click at [491, 279] on div "Test" at bounding box center [487, 277] width 23 height 10
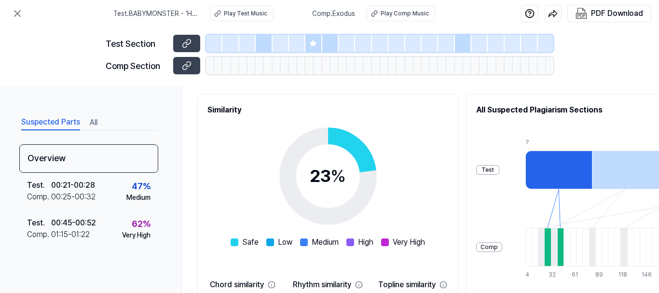
scroll to position [106, 0]
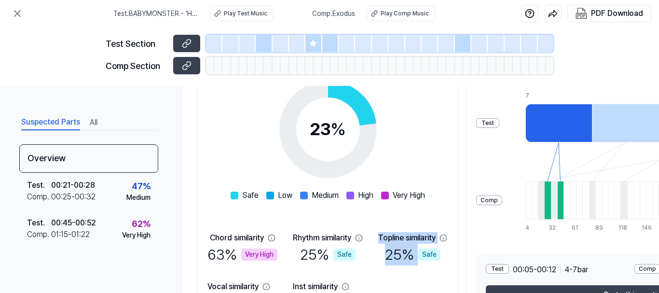
drag, startPoint x: 380, startPoint y: 289, endPoint x: 410, endPoint y: 289, distance: 29.9
click at [410, 289] on div "Overview Test Music BABYMONSTER - ‘HOT SAUCE’ M⧸V BPM. 133 Key. G minor Comp Mu…" at bounding box center [499, 145] width 637 height 389
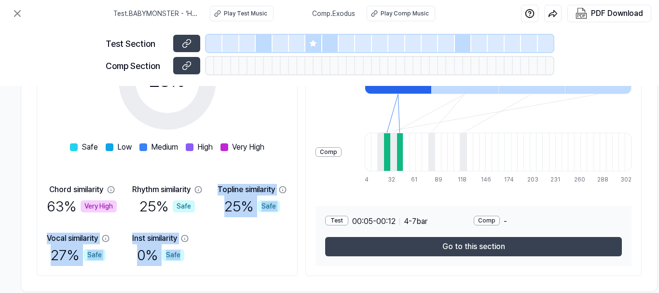
scroll to position [202, 172]
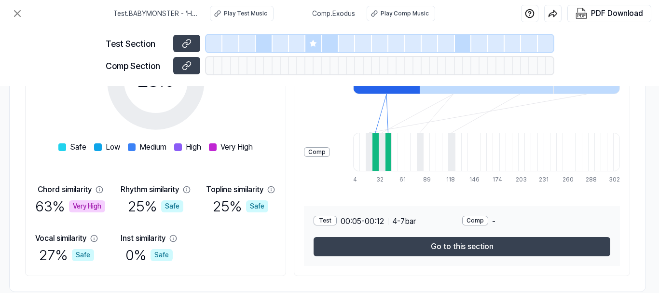
click at [474, 282] on div "Overview Test Music BABYMONSTER - ‘HOT SAUCE’ M⧸V BPM. 133 Key. G minor Comp Mu…" at bounding box center [327, 97] width 637 height 389
click at [319, 153] on div "Comp" at bounding box center [317, 152] width 26 height 10
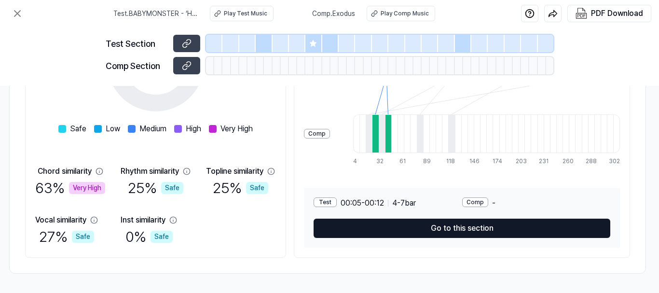
click at [469, 227] on button "Go to this section" at bounding box center [462, 228] width 297 height 19
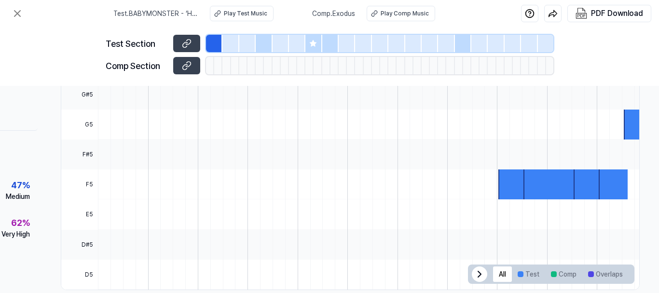
scroll to position [344, 124]
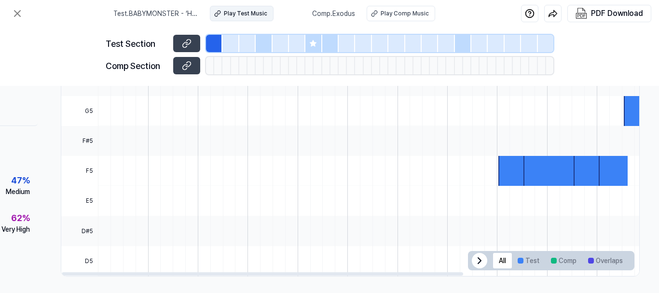
click at [248, 14] on div "Play Test Music" at bounding box center [245, 13] width 43 height 9
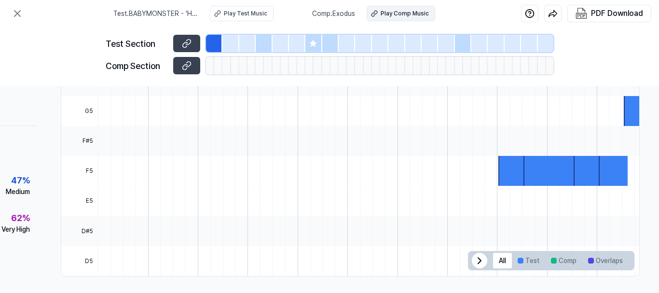
click at [386, 14] on div "Play Comp Music" at bounding box center [405, 13] width 48 height 9
click at [184, 69] on icon at bounding box center [187, 66] width 10 height 10
